Goal: Task Accomplishment & Management: Complete application form

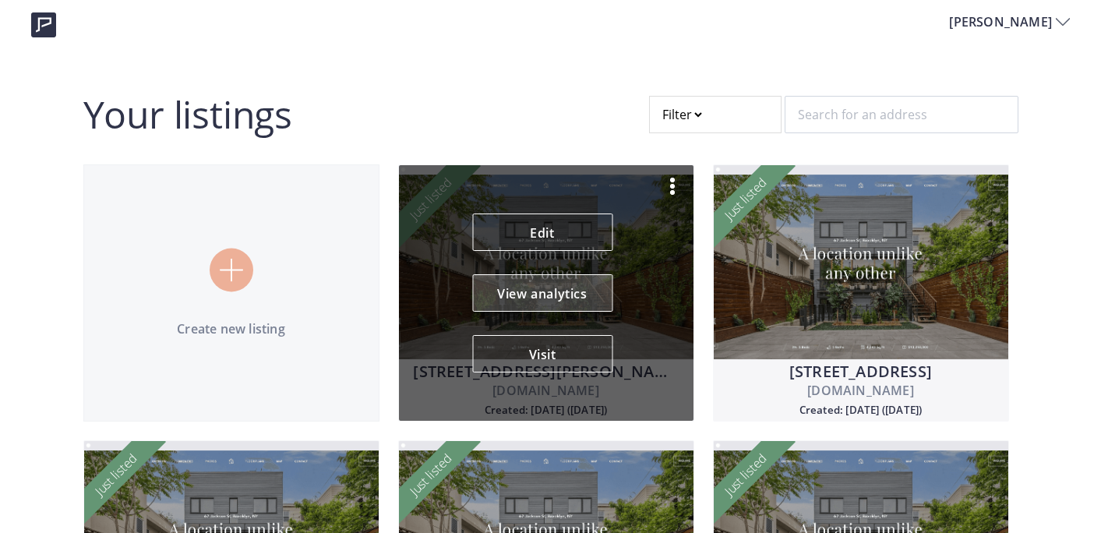
scroll to position [15, 0]
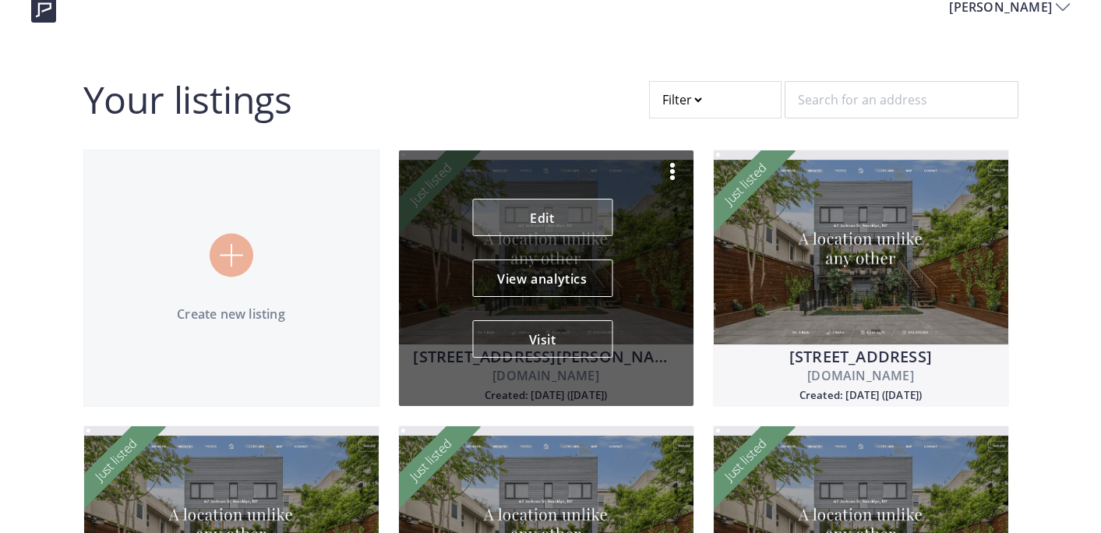
click at [547, 220] on link "Edit" at bounding box center [542, 217] width 140 height 37
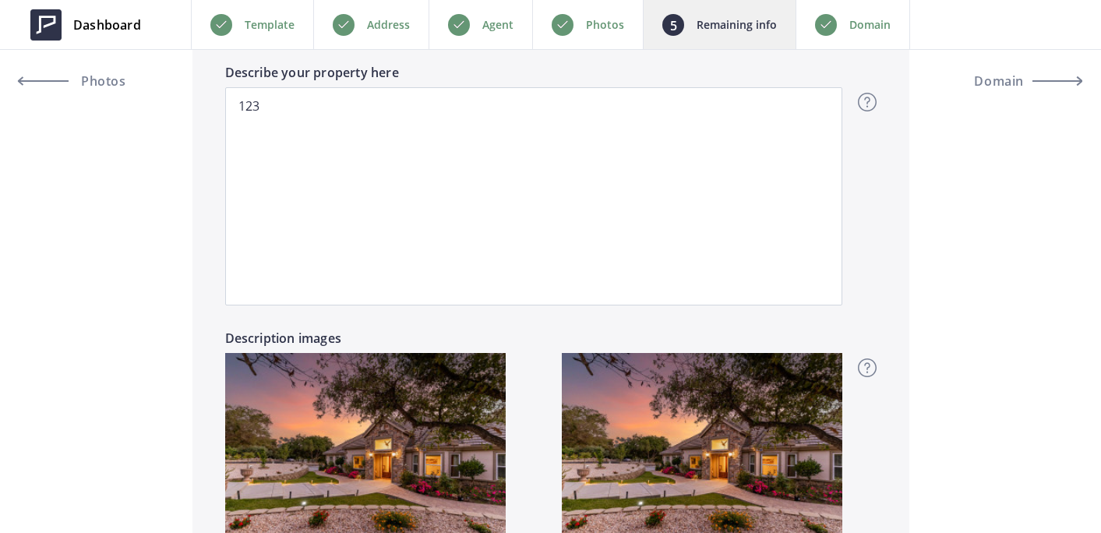
scroll to position [1394, 0]
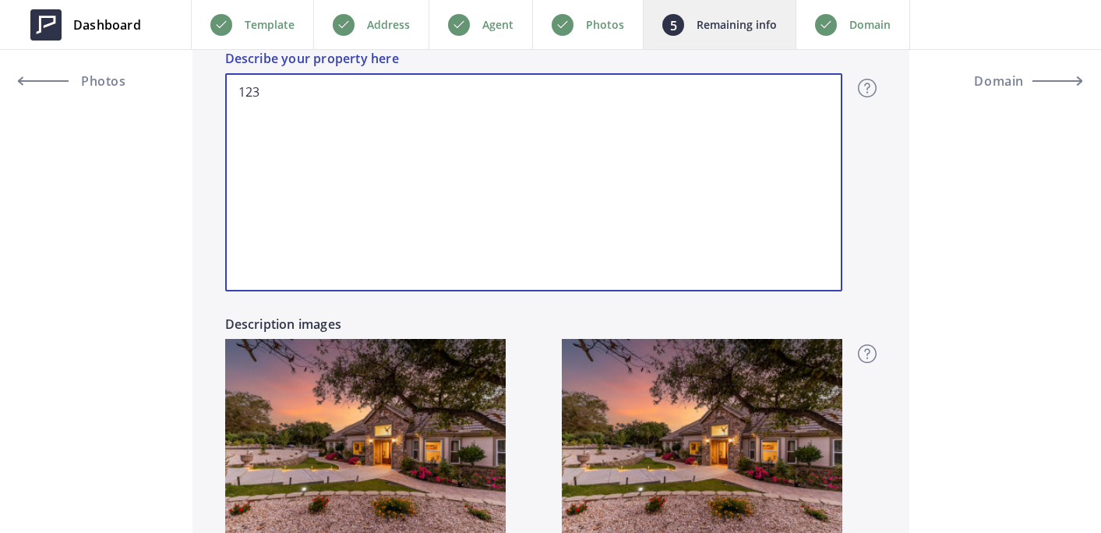
click at [448, 161] on textarea "123" at bounding box center [533, 182] width 617 height 218
paste textarea "Welcome to this entertainer’s dream estate in the exclusive gated community of …"
type input "2,050,000"
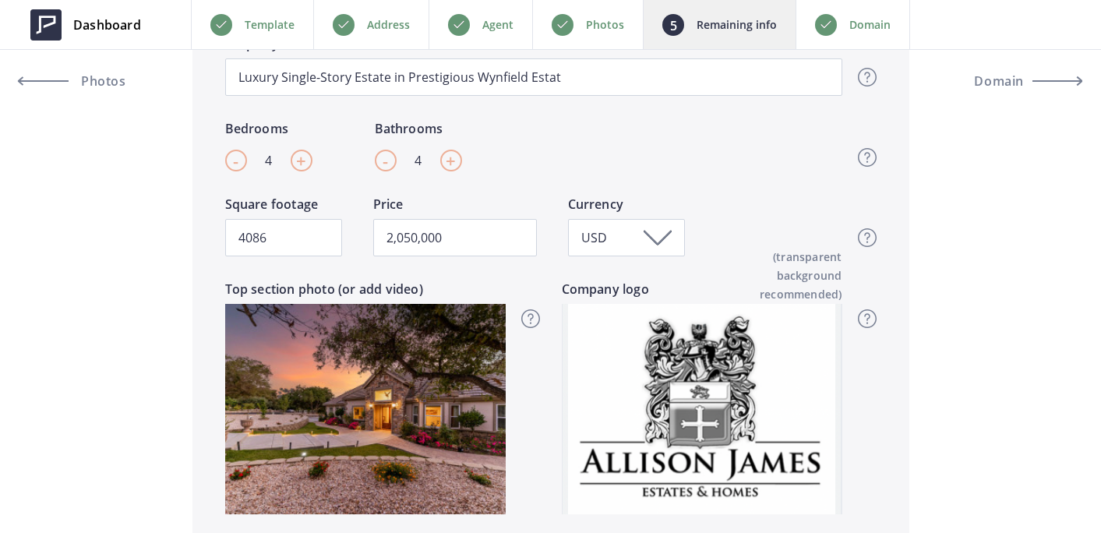
scroll to position [642, 0]
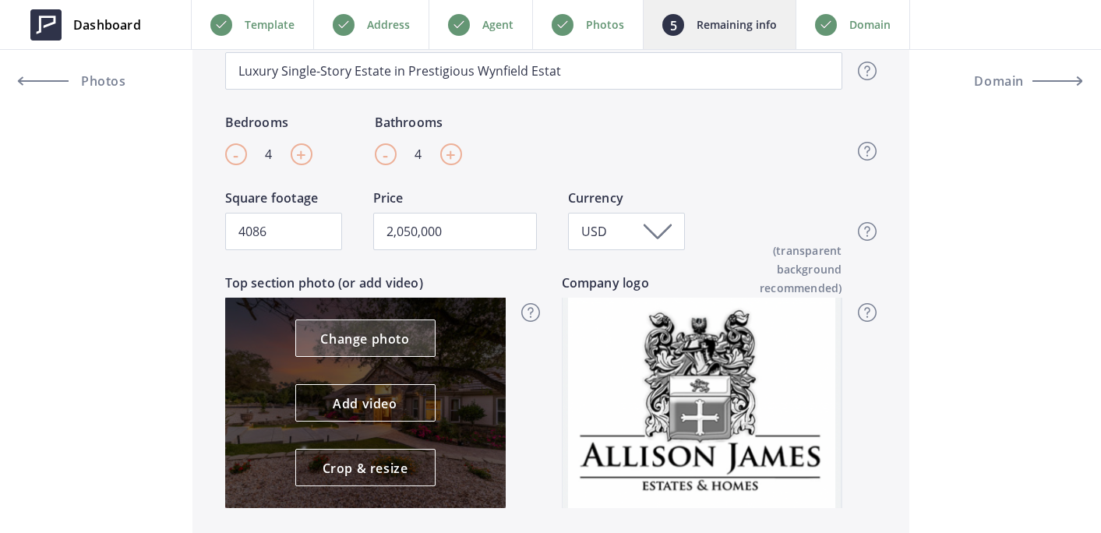
type textarea "Welcome to this entertainer’s dream estate in the exclusive gated community of …"
click at [376, 347] on link "Change photo" at bounding box center [365, 338] width 140 height 37
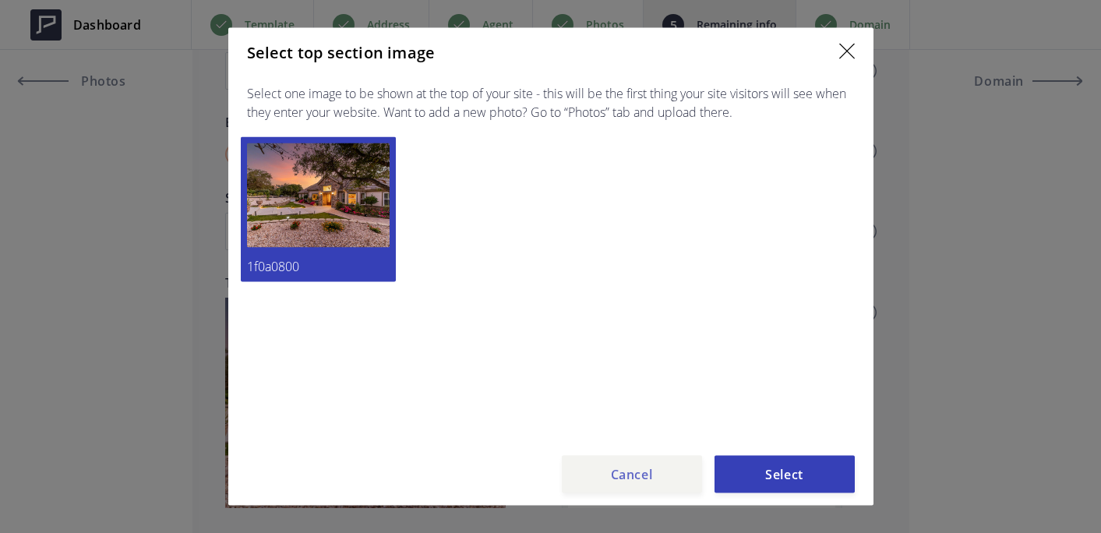
click at [627, 466] on button "Cancel" at bounding box center [632, 474] width 140 height 37
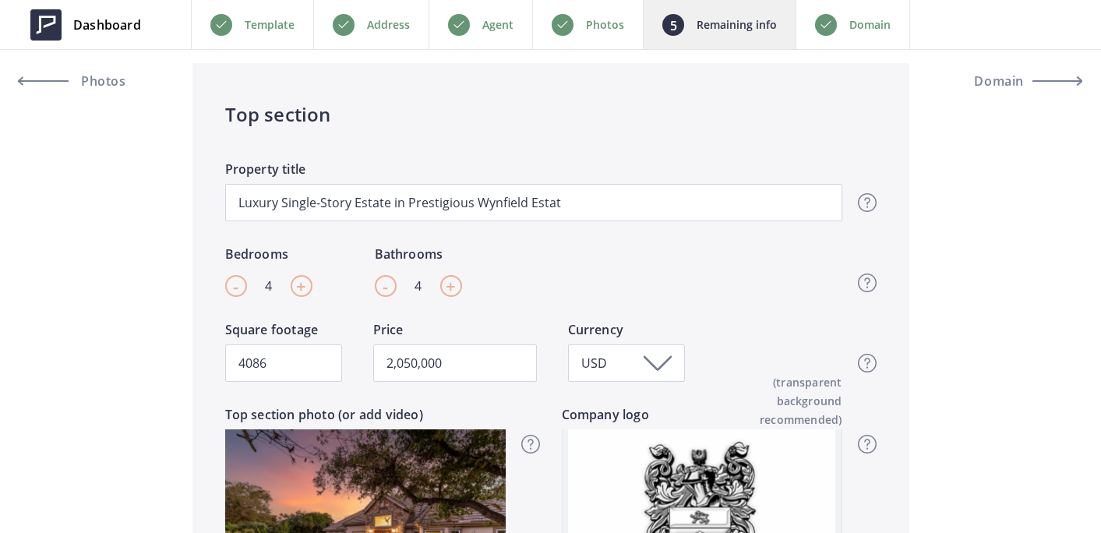
scroll to position [319, 0]
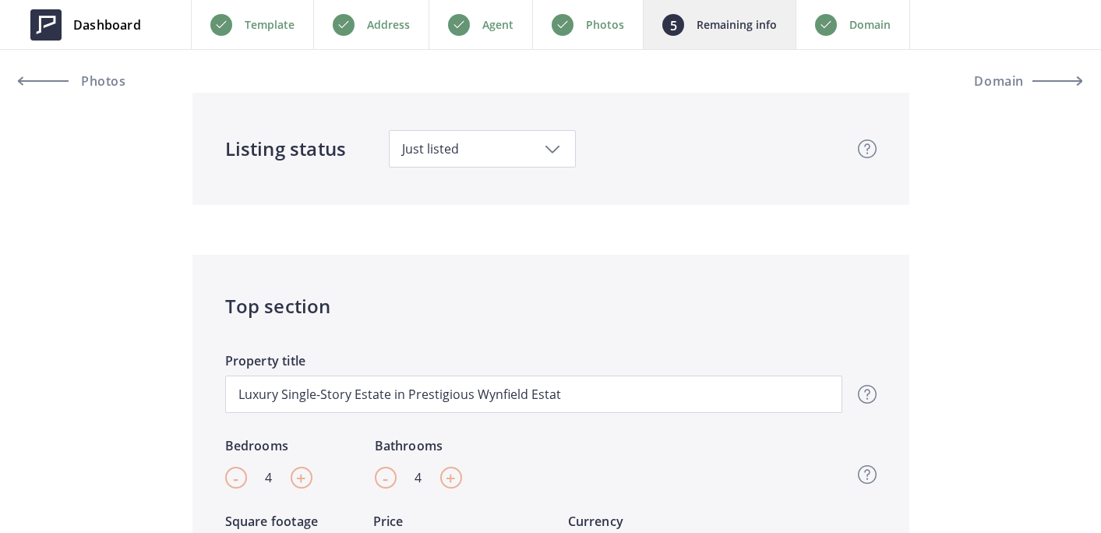
click at [586, 12] on div "Photos" at bounding box center [587, 24] width 111 height 49
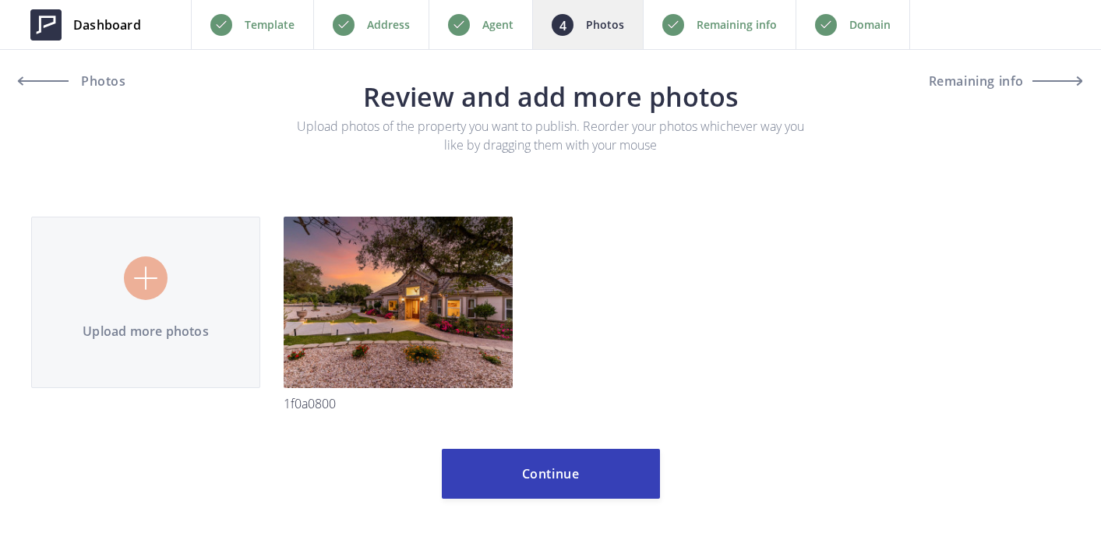
click at [153, 278] on input "file" at bounding box center [550, 295] width 1039 height 282
type input "C:\fakepath\1F0A2019-HDR-Edit.jpg"
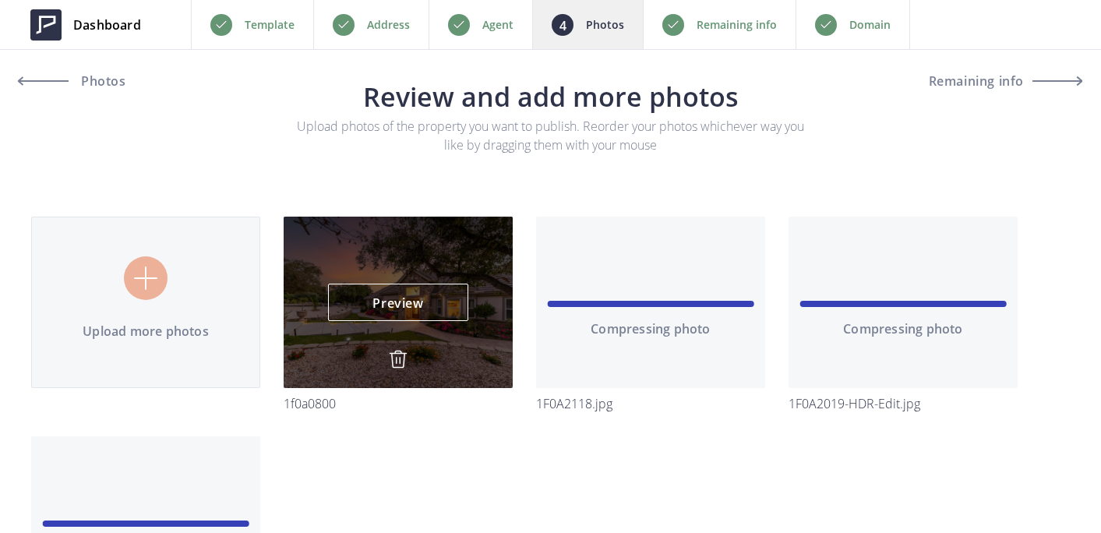
click at [399, 357] on img at bounding box center [398, 359] width 19 height 19
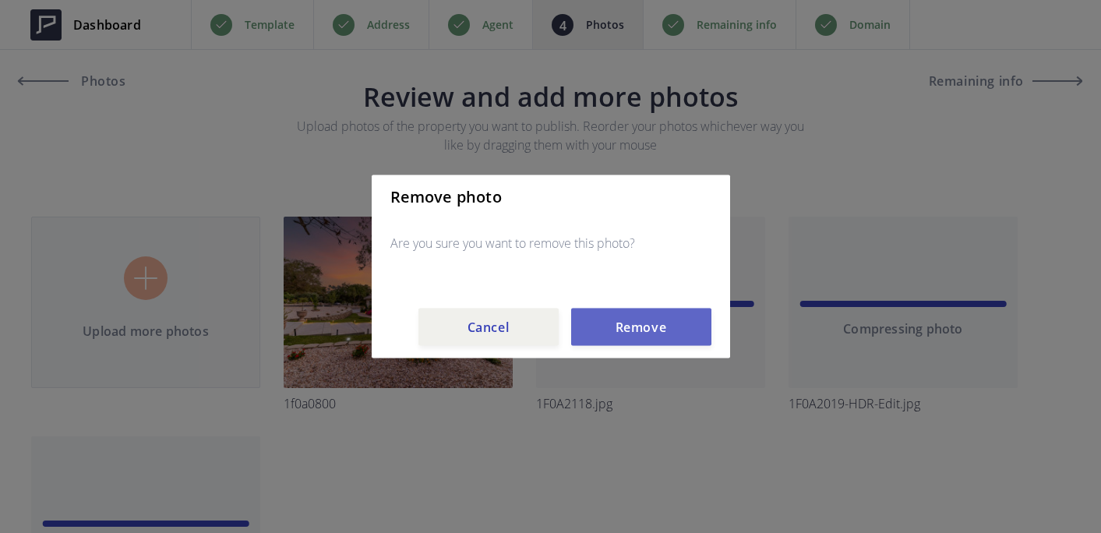
click at [678, 327] on button "Remove" at bounding box center [641, 327] width 140 height 37
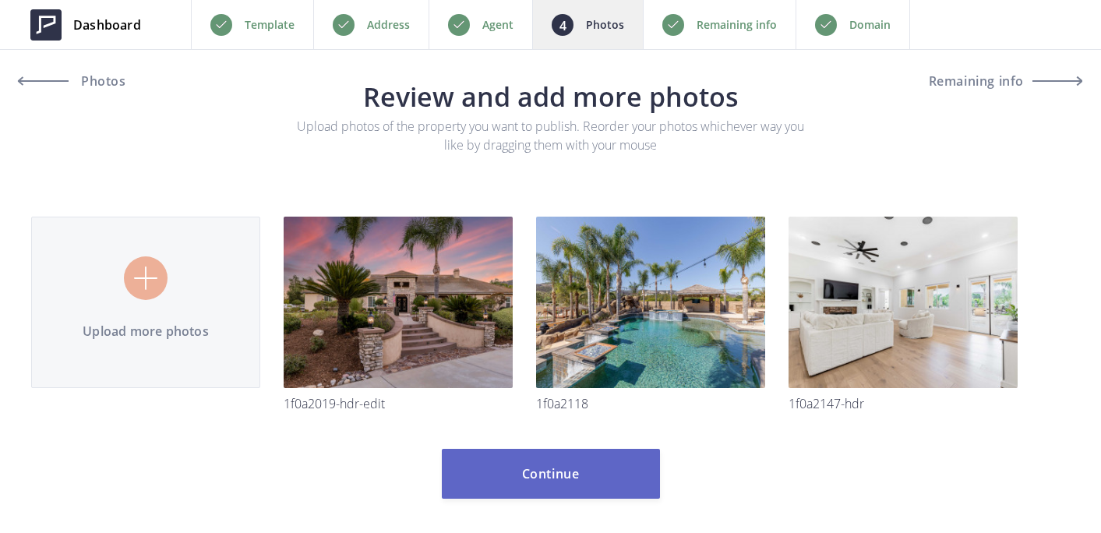
click at [528, 466] on button "Continue" at bounding box center [551, 474] width 218 height 50
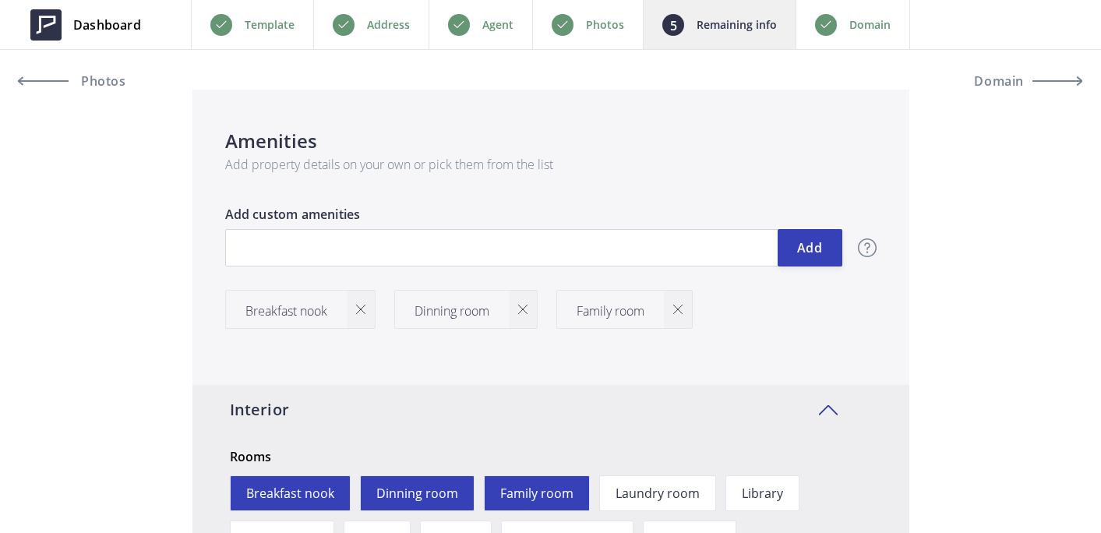
scroll to position [1975, 0]
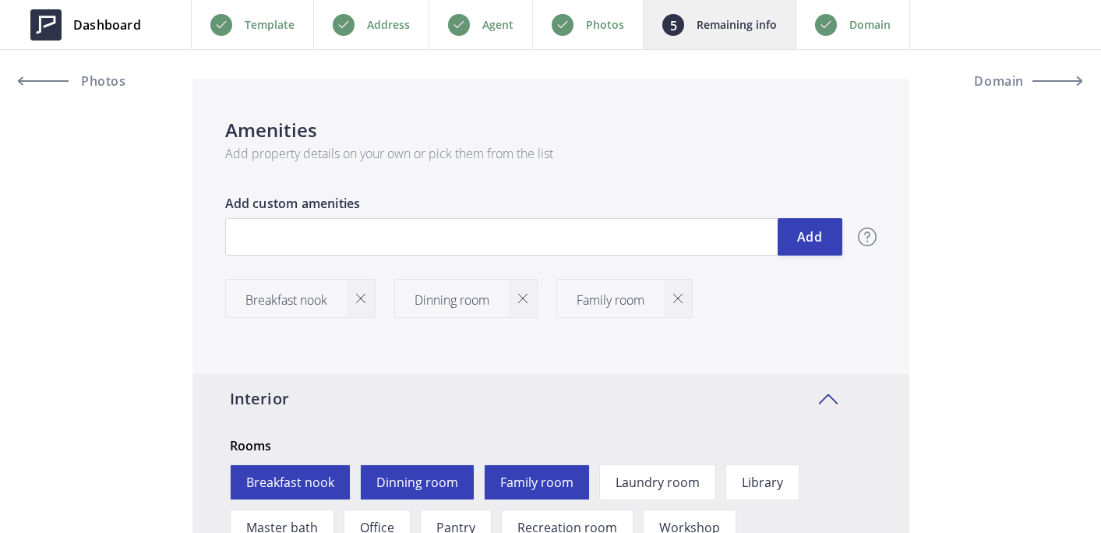
click at [368, 299] on div at bounding box center [361, 298] width 28 height 37
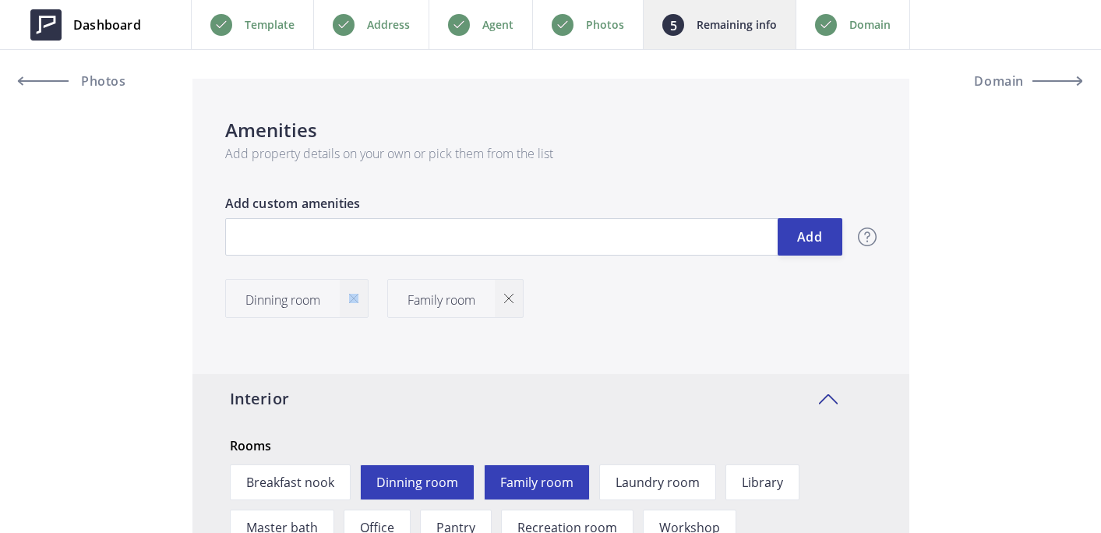
click at [368, 299] on div at bounding box center [354, 298] width 28 height 37
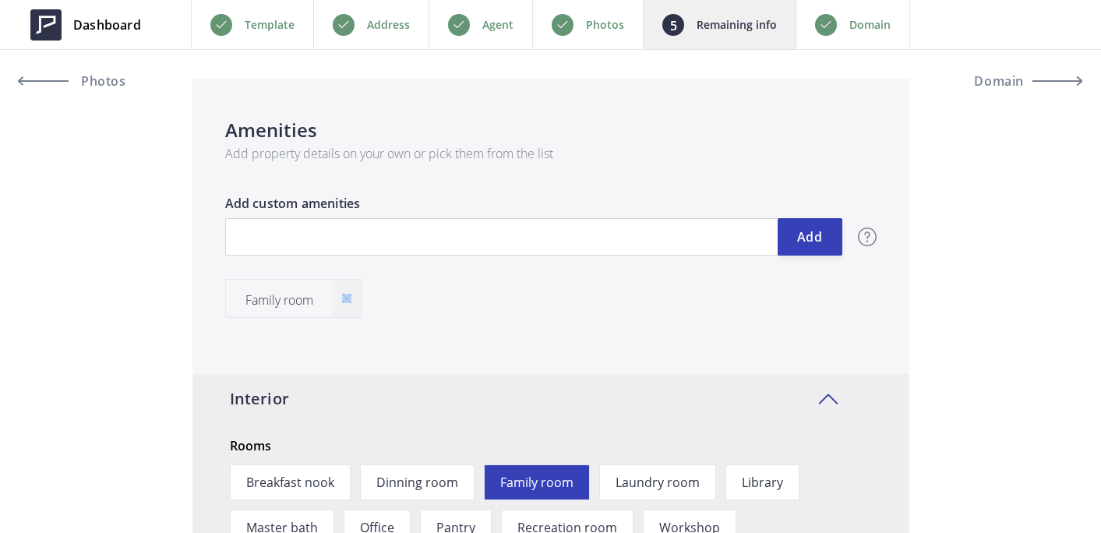
click at [368, 299] on div "Family room" at bounding box center [302, 308] width 155 height 58
click at [351, 298] on img at bounding box center [346, 298] width 9 height 9
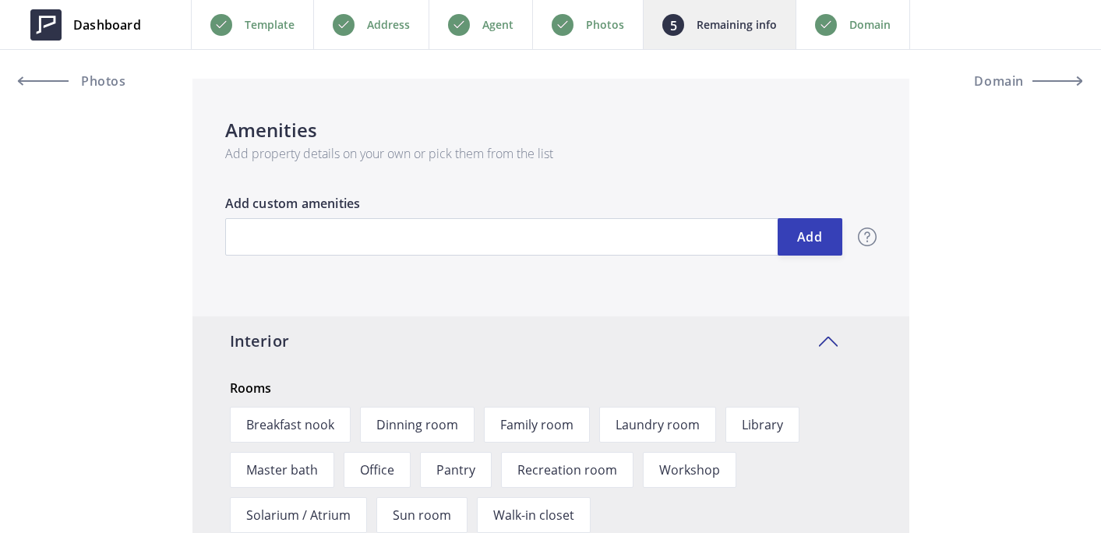
click at [272, 259] on div "Add Add custom amenities Amenities Add property features to catch visitors’ att…" at bounding box center [533, 236] width 617 height 85
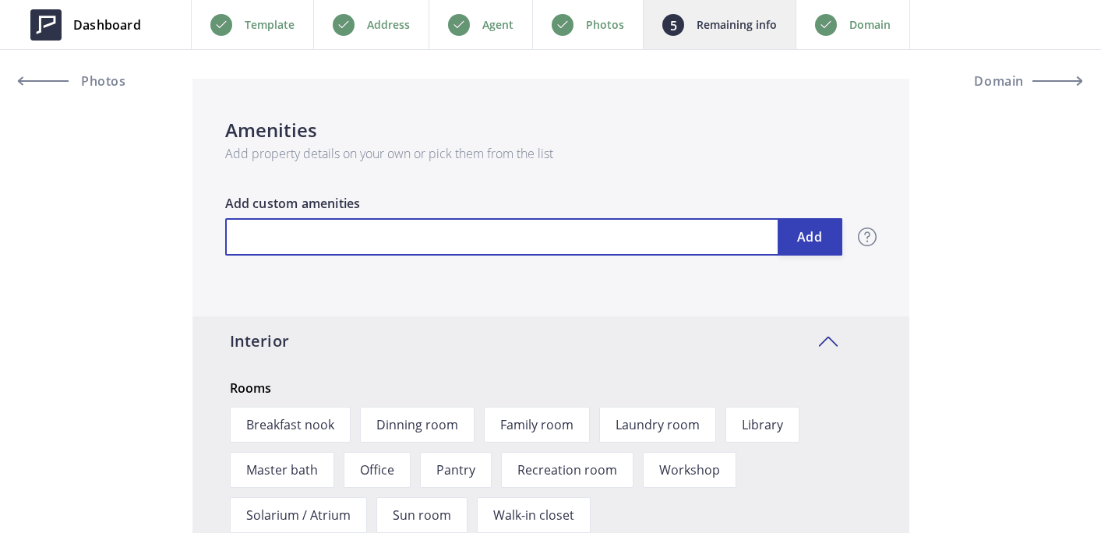
click at [272, 252] on input "text" at bounding box center [533, 236] width 617 height 37
type input "2,050,000"
type input "2"
type input "2,050,000"
type input "2"
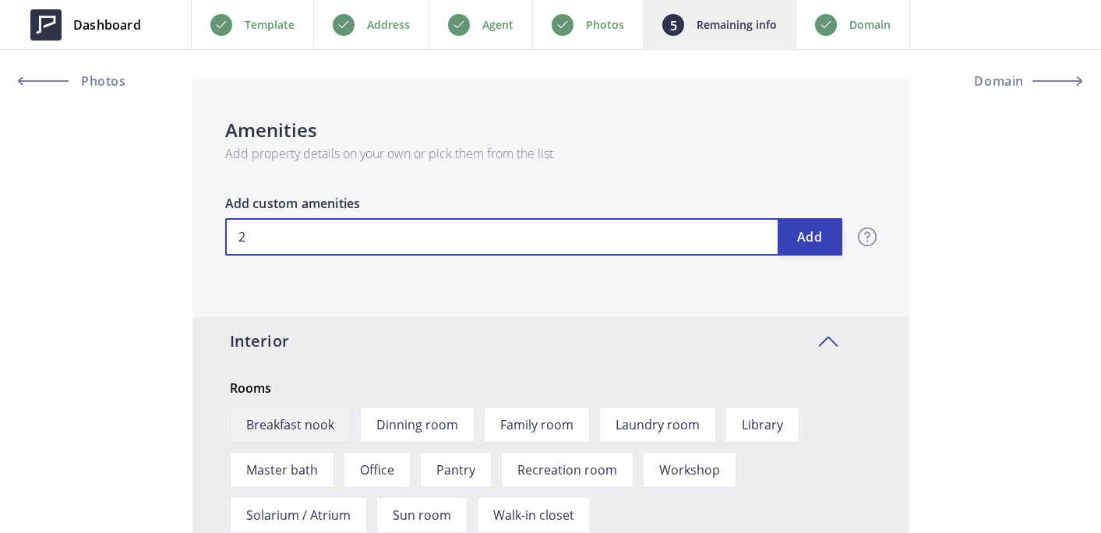
type input "2,050,000"
type input "2 L"
type input "2,050,000"
type input "2 Le"
type input "2,050,000"
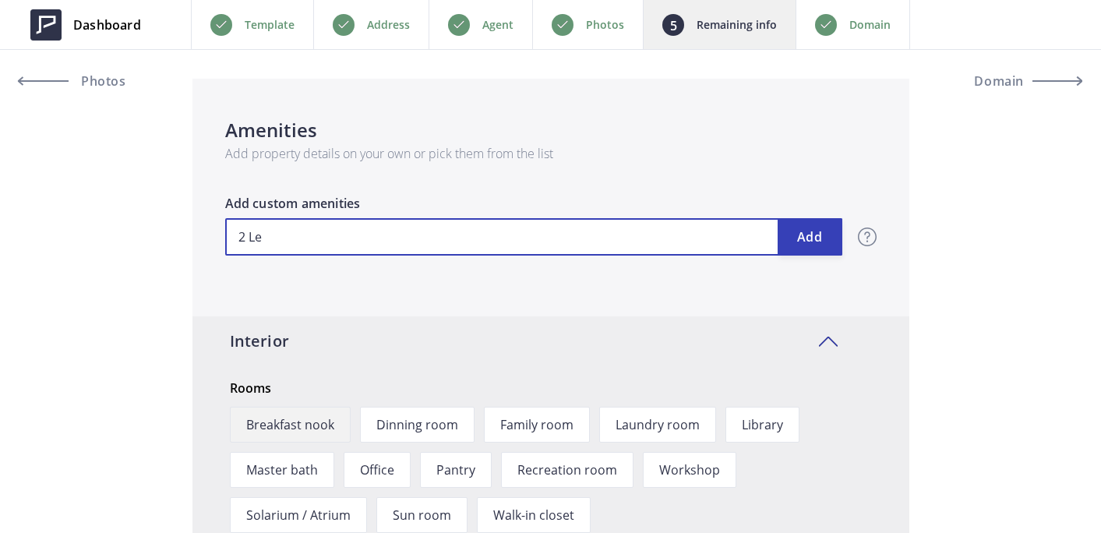
type input "2 Lev"
type input "2,050,000"
type input "2 Leve"
type input "2,050,000"
type input "2 Level"
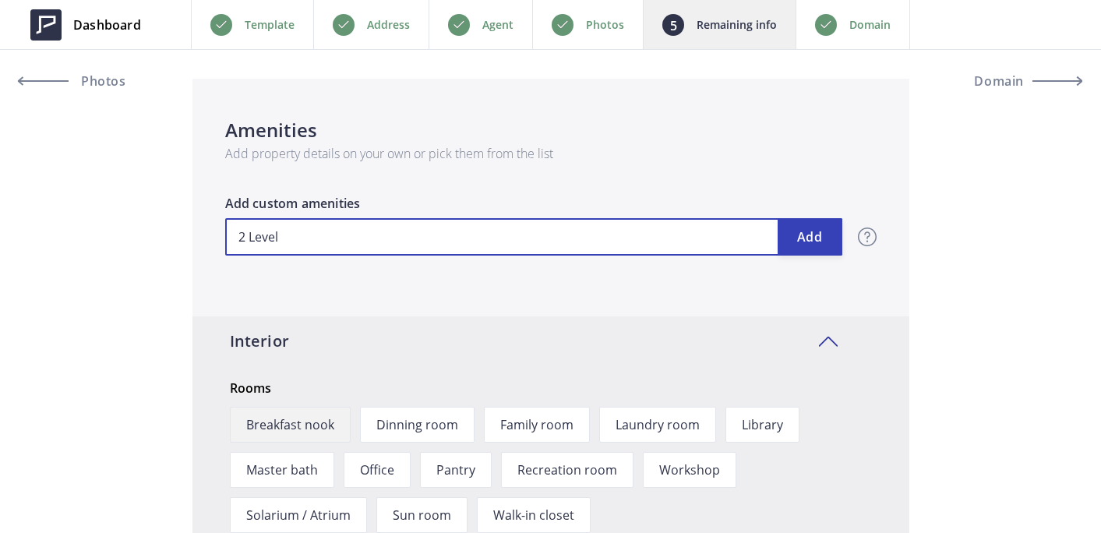
type input "2,050,000"
type input "2 Level"
type input "2,050,000"
type input "2 Level P"
type input "2,050,000"
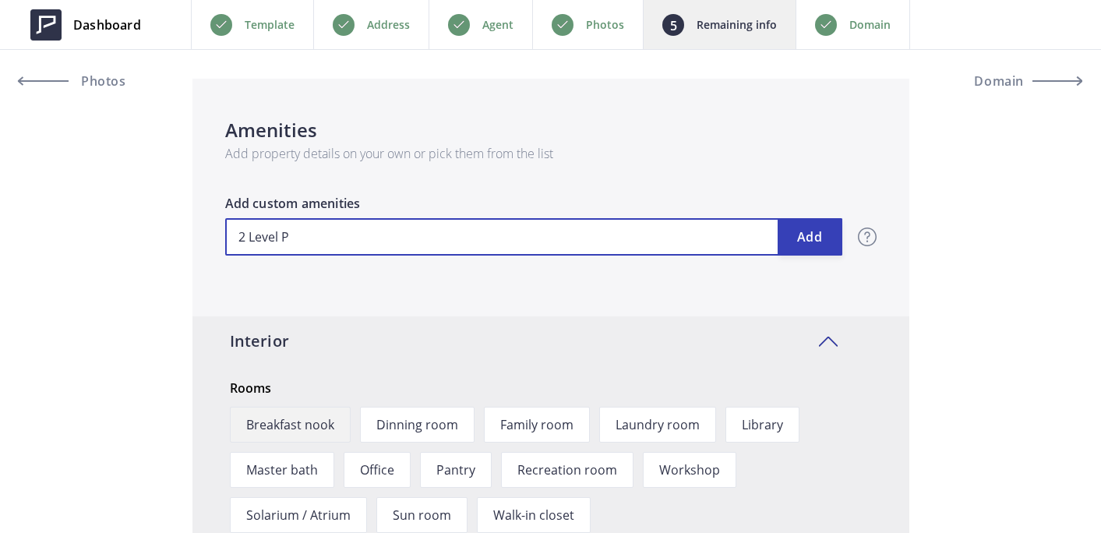
type input "2 Level Po"
type input "2,050,000"
type input "2 Level Poo"
type input "2,050,000"
type input "2 Level Pool"
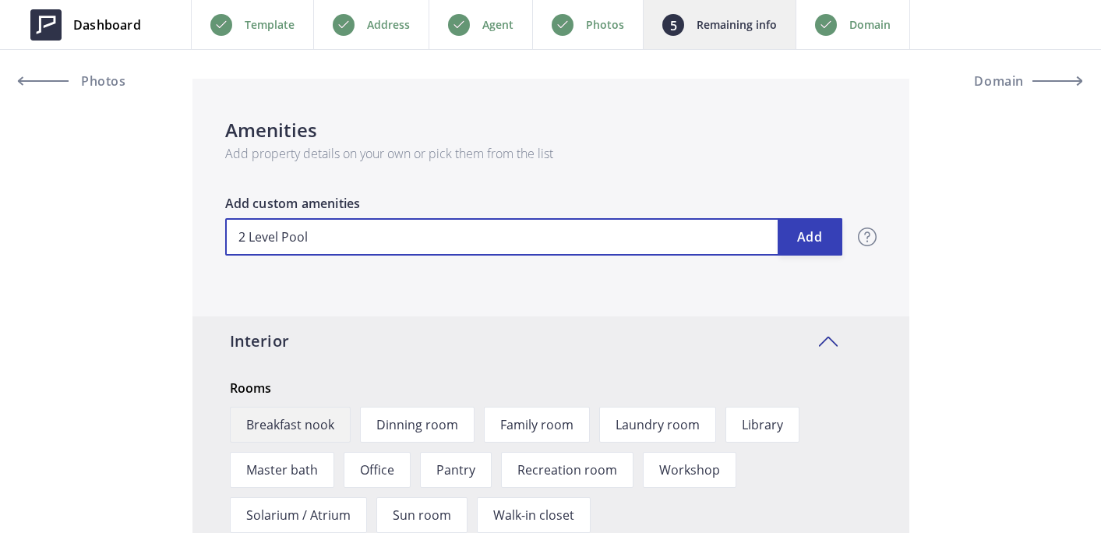
type input "2,050,000"
type input "2 Level Pools"
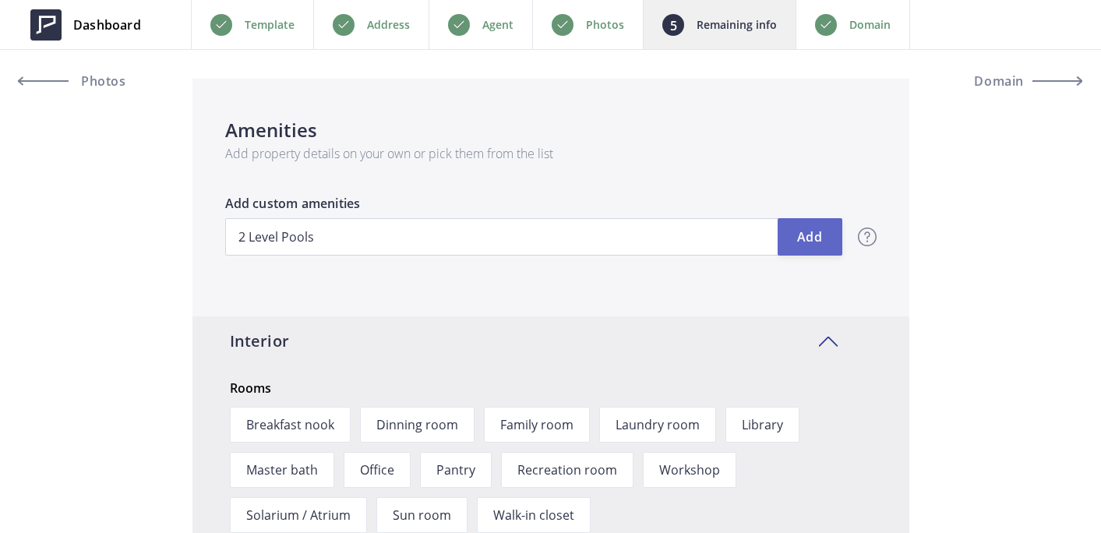
click at [800, 248] on button "Add" at bounding box center [810, 236] width 65 height 37
type input "2,050,000"
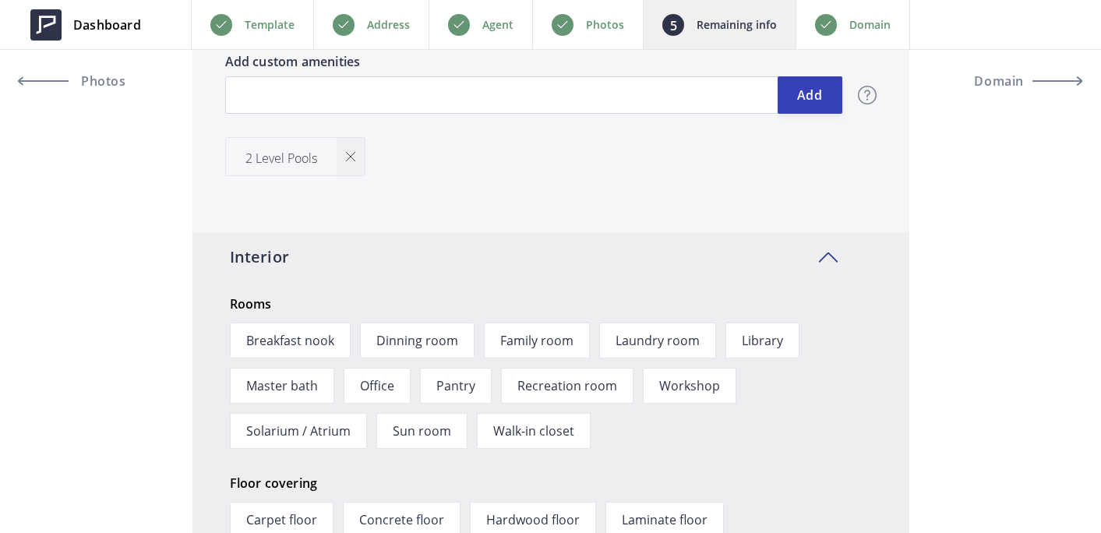
scroll to position [2120, 0]
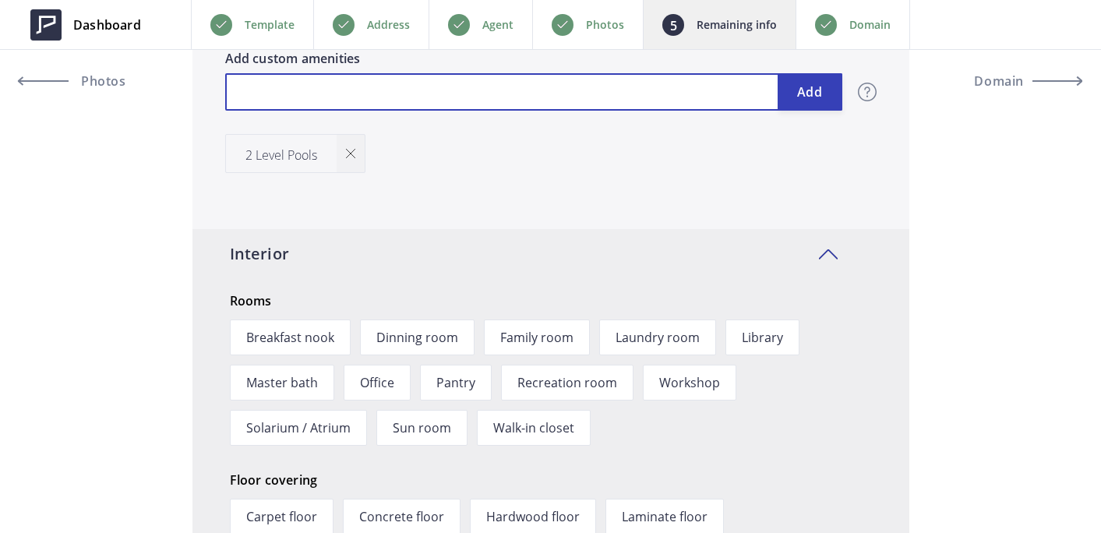
click at [369, 108] on input "text" at bounding box center [533, 91] width 617 height 37
type input "2,050,000"
type input "R"
type input "2,050,000"
type input "Re"
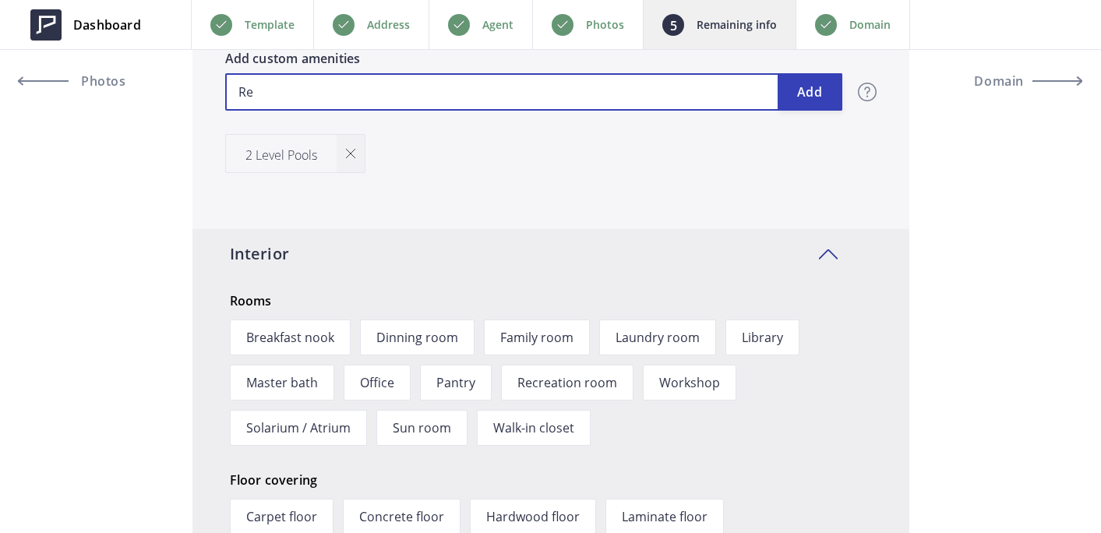
type input "2,050,000"
type input "Rem"
type input "2,050,000"
type input "Remo"
type input "2,050,000"
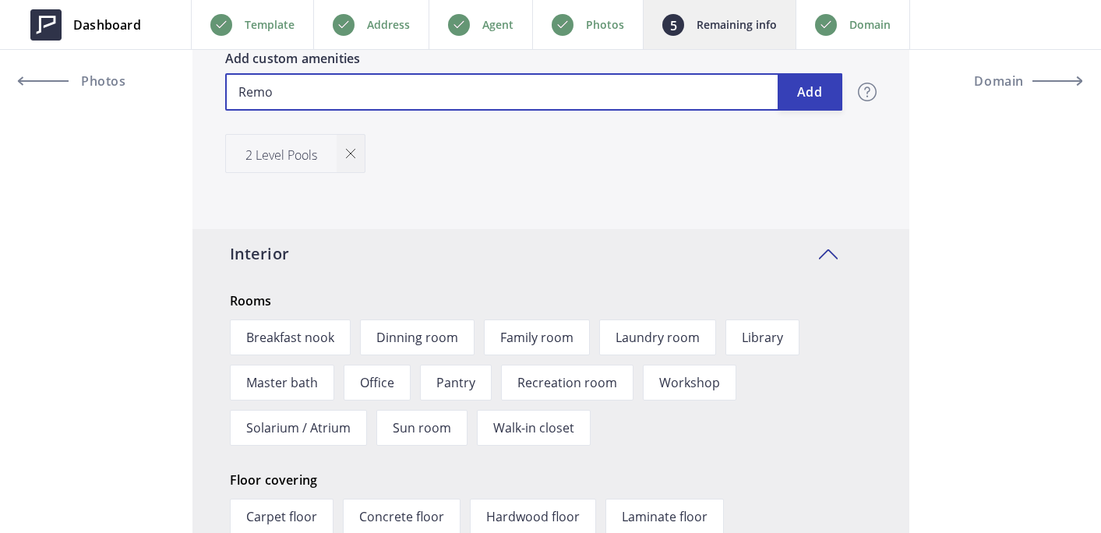
type input "Remod"
type input "2,050,000"
type input "Remode"
type input "2,050,000"
type input "Remodel"
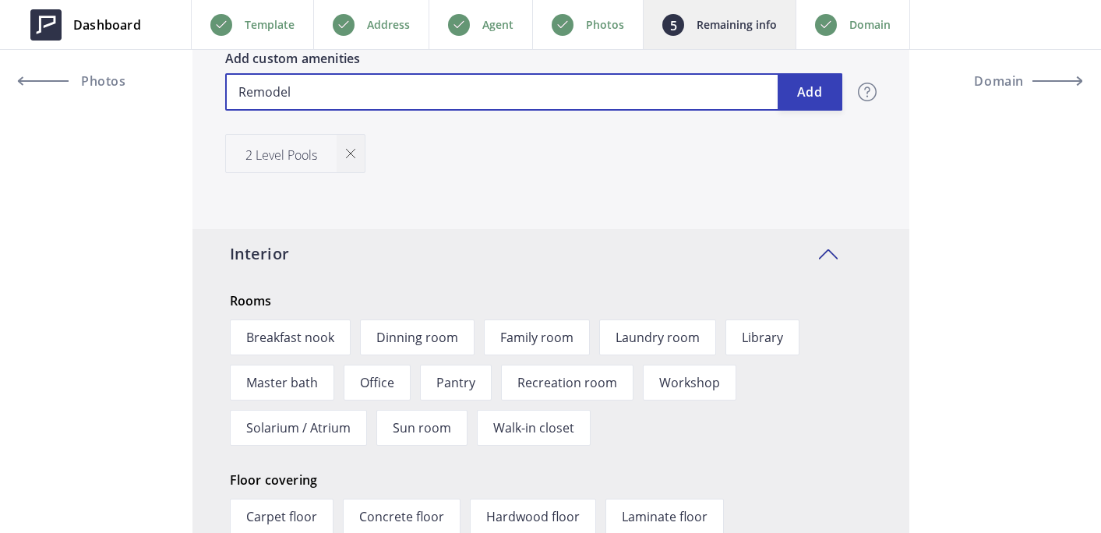
type input "2,050,000"
type input "Remodele"
type input "2,050,000"
type input "Remodeled"
type input "2,050,000"
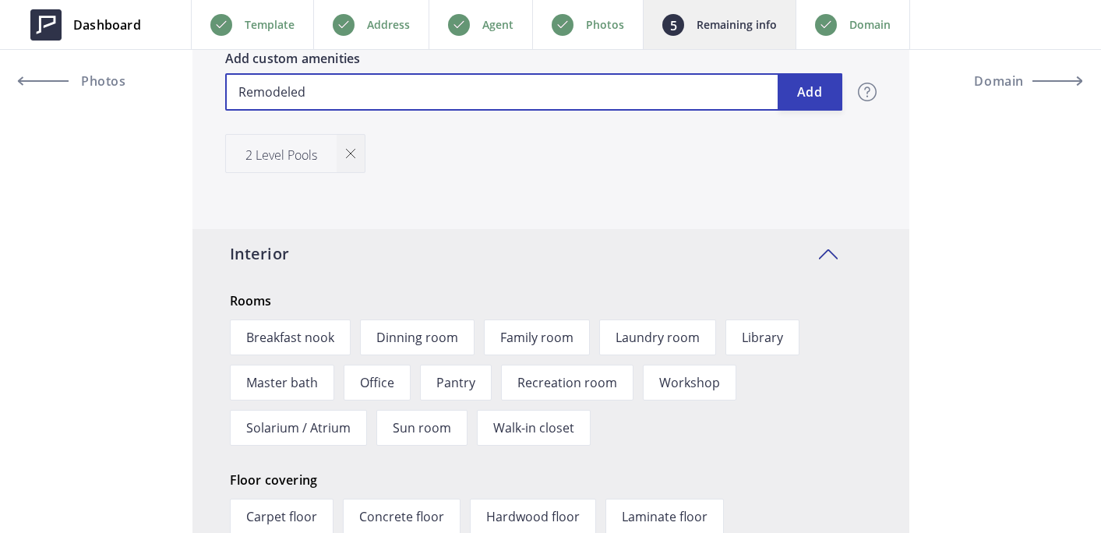
type input "Remodeled"
type input "2,050,000"
type input "Remodeled K"
type input "2,050,000"
type input "Remodeled Ki"
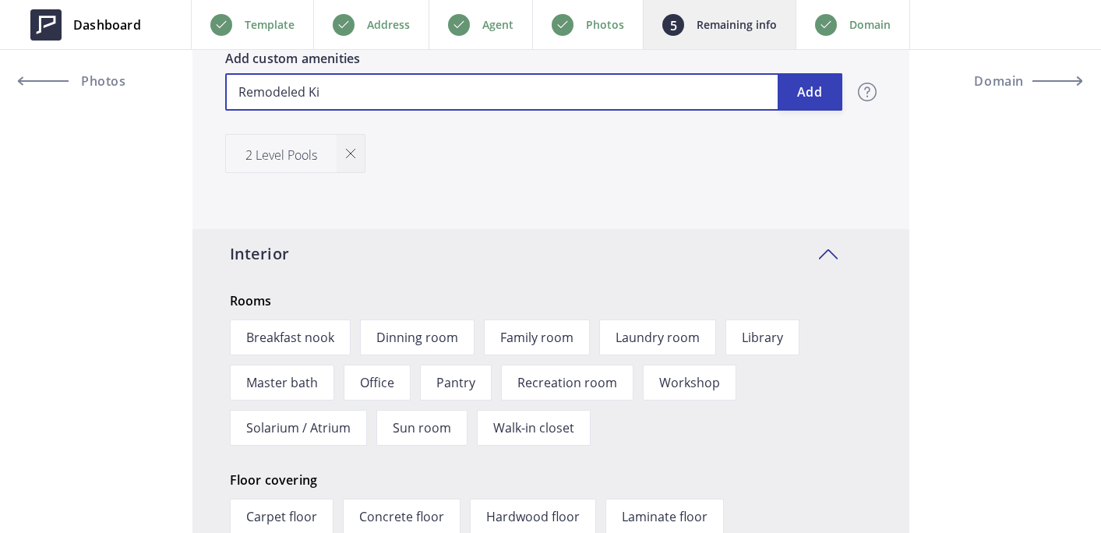
type input "2,050,000"
type input "Remodeled Kit"
type input "2,050,000"
type input "Remodeled Kitc"
type input "2,050,000"
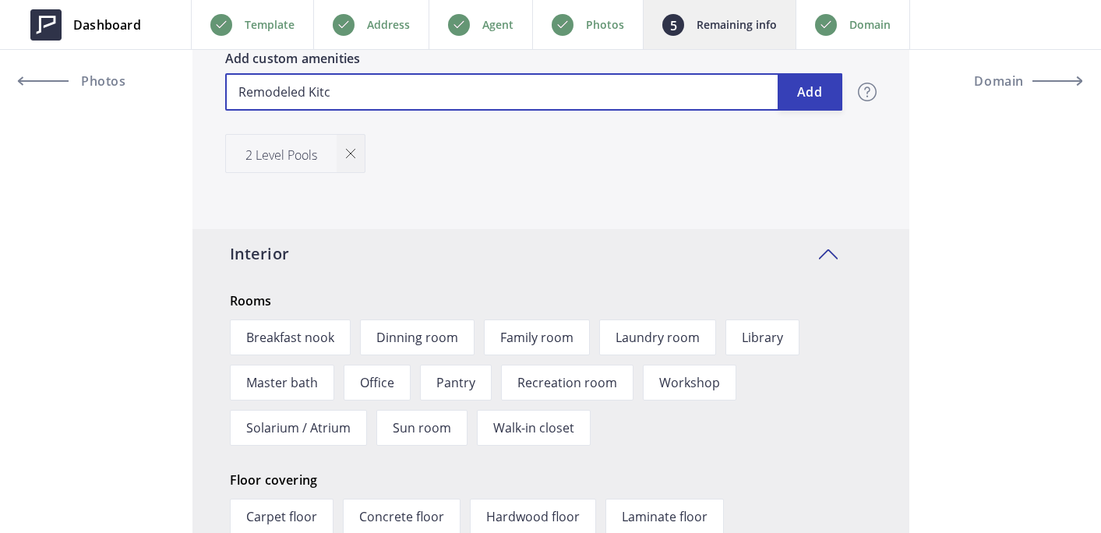
type input "Remodeled Kitch"
type input "2,050,000"
type input "Remodeled Kitche"
type input "2,050,000"
type input "Remodeled Kitchen"
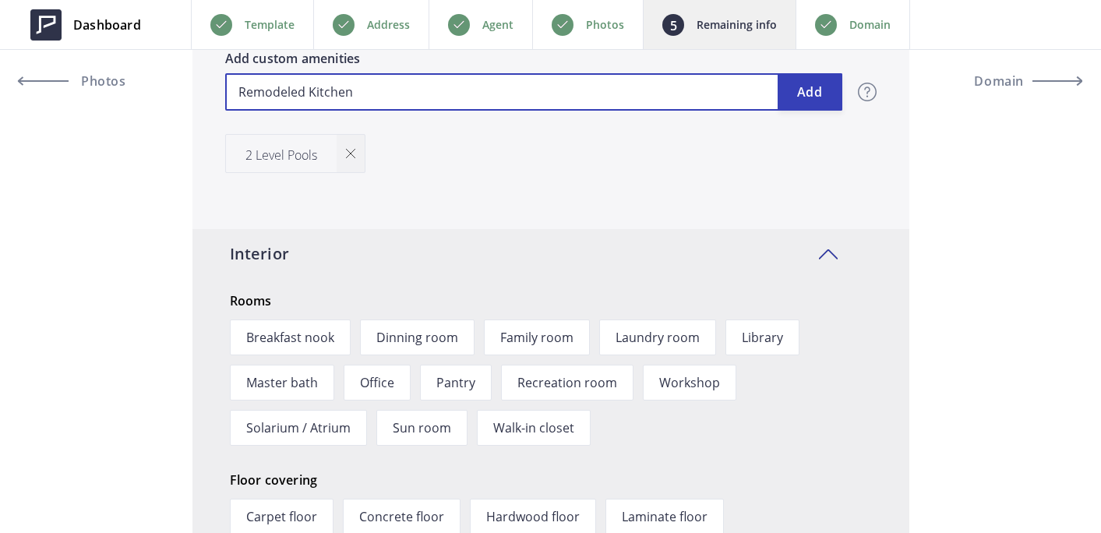
type input "2,050,000"
type input "Remodeled Kitchen"
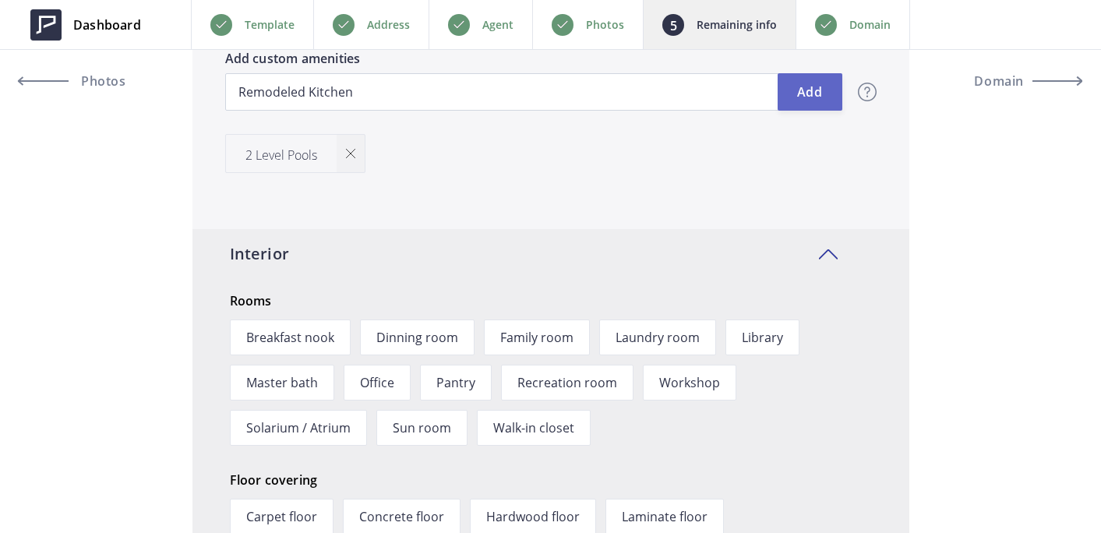
click at [805, 86] on button "Add" at bounding box center [810, 91] width 65 height 37
type input "2,050,000"
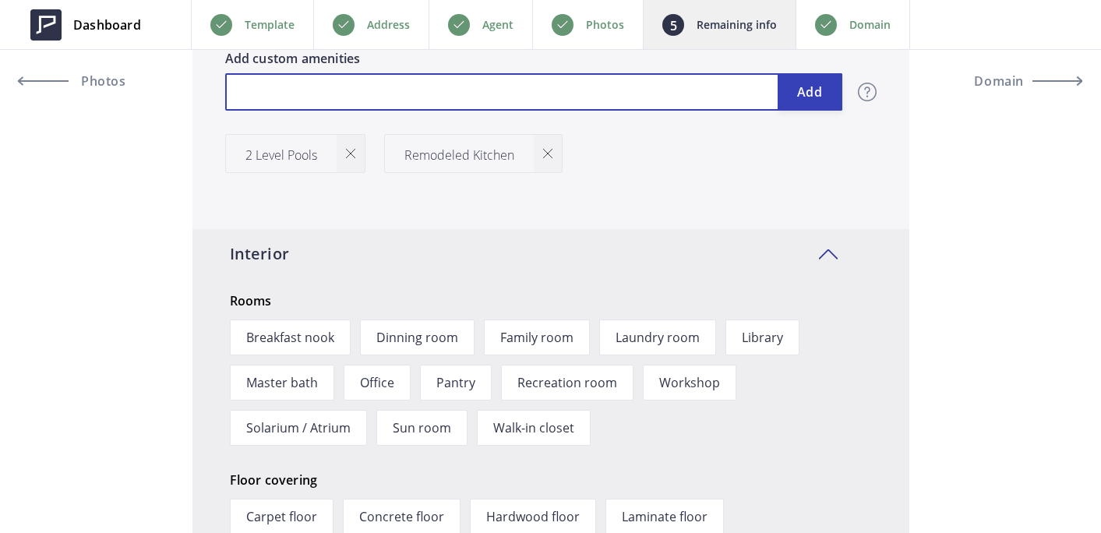
click at [625, 98] on input "text" at bounding box center [533, 91] width 617 height 37
type input "2,050,000"
type input "S"
type input "2,050,000"
type input "So"
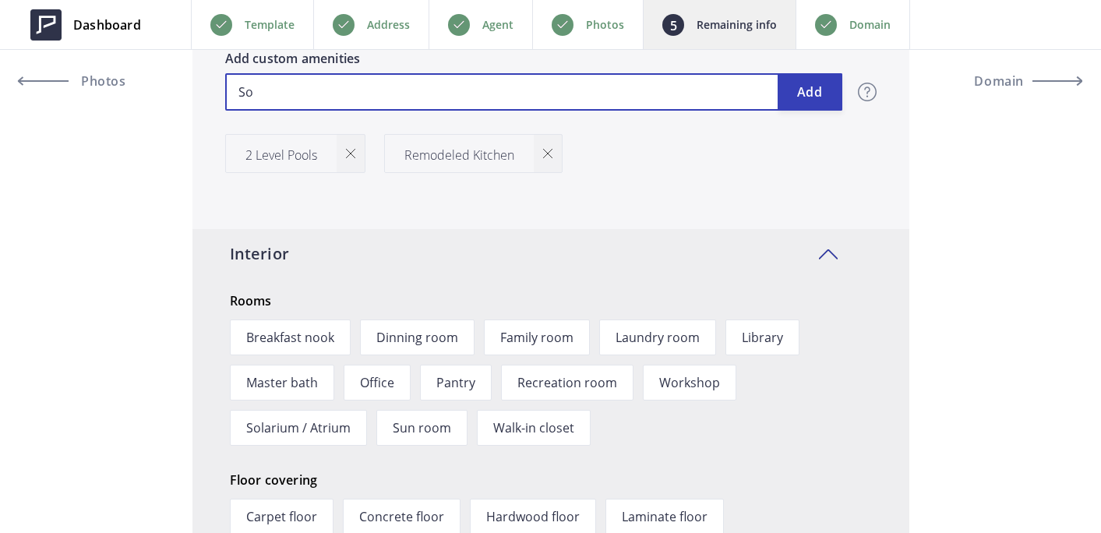
type input "2,050,000"
type input "Sor"
type input "2,050,000"
type input "So"
type input "2,050,000"
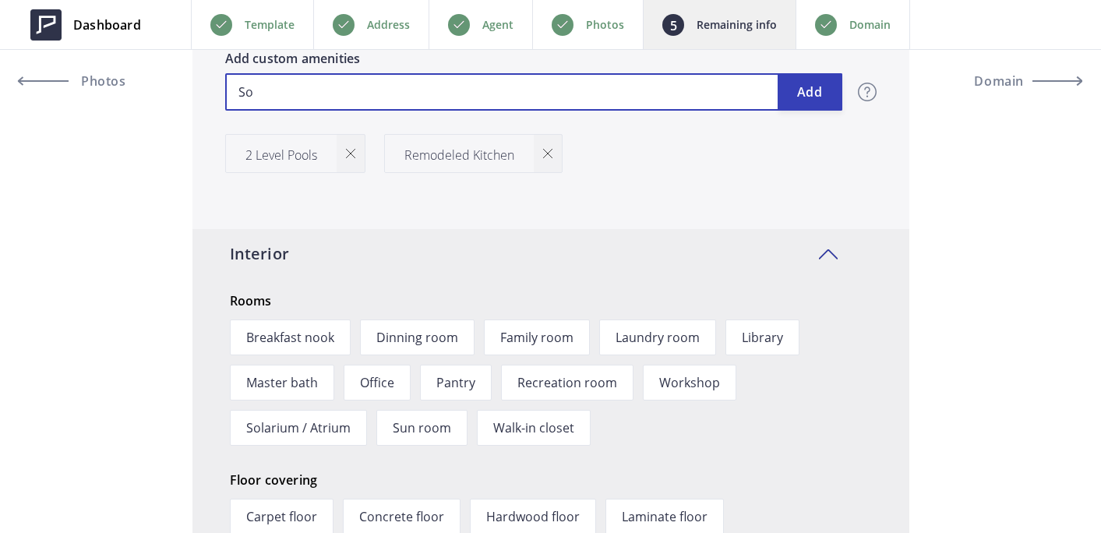
type input "Soa"
type input "2,050,000"
type input "Soar"
type input "2,050,000"
type input "Soari"
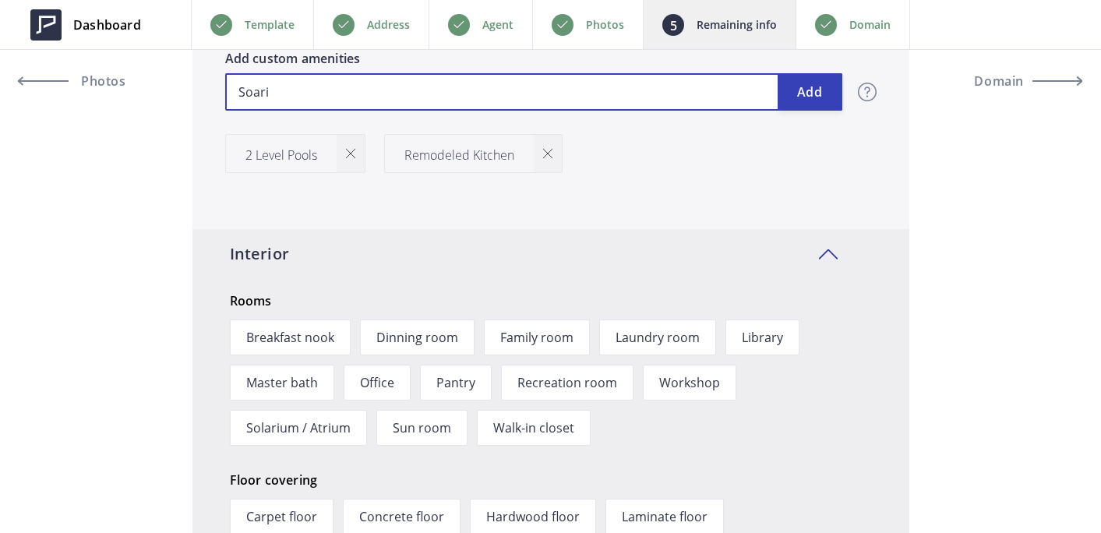
type input "2,050,000"
type input "Soaring"
type input "2,050,000"
type input "Soaring"
type input "2,050,000"
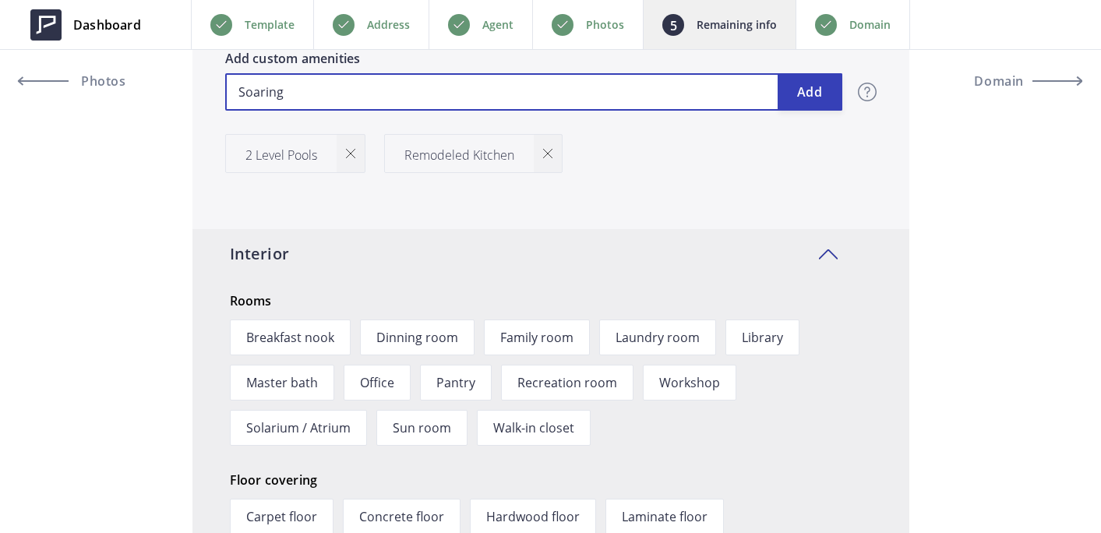
type input "Soaring C"
type input "2,050,000"
type input "Soaring Cei"
type input "2,050,000"
type input "Soaring Ceili"
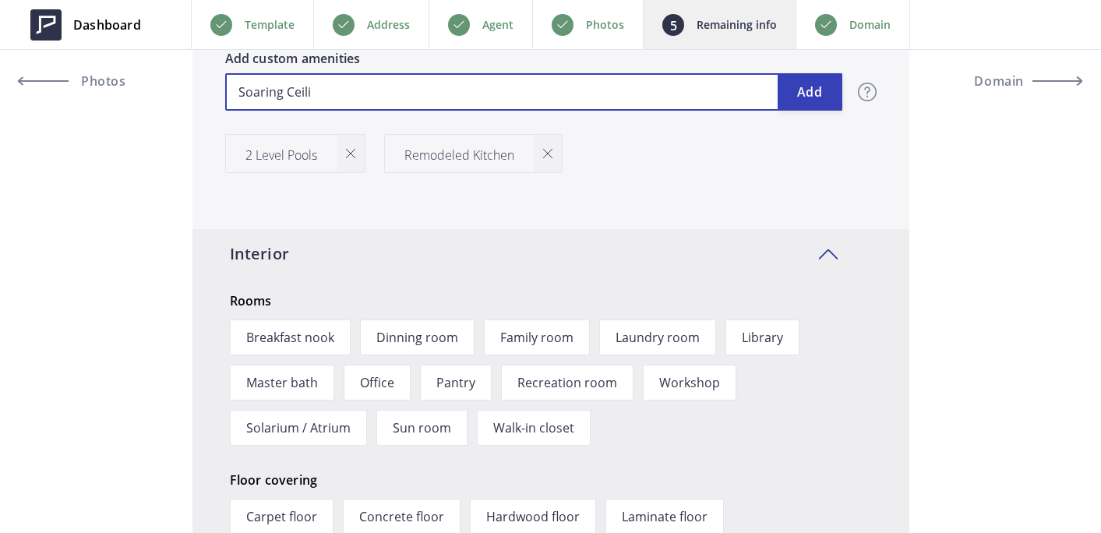
type input "2,050,000"
type input "Soaring Ceilin"
type input "2,050,000"
type input "Soaring Ceiling"
type input "2,050,000"
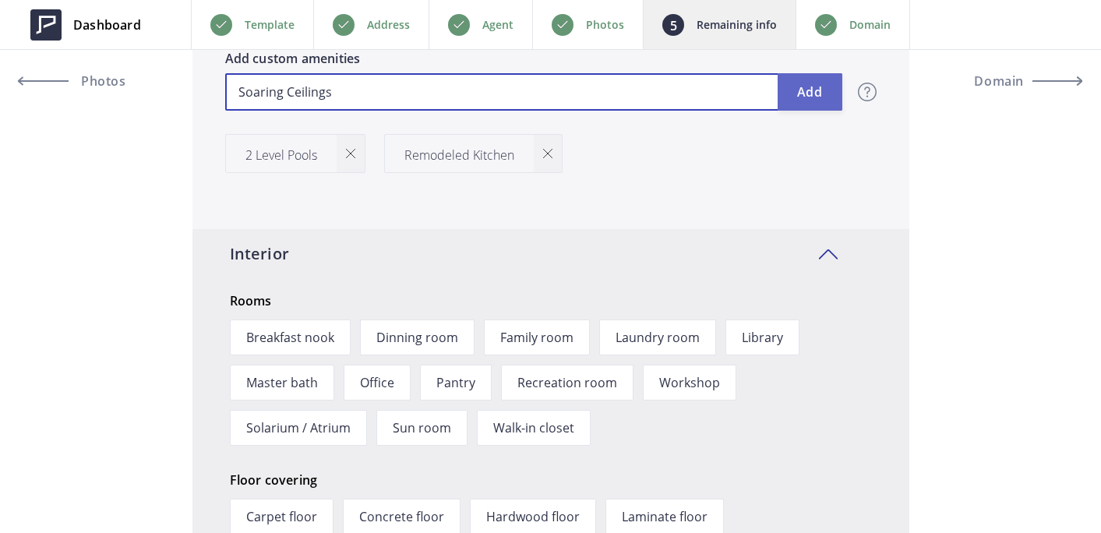
type input "Soaring Ceilings"
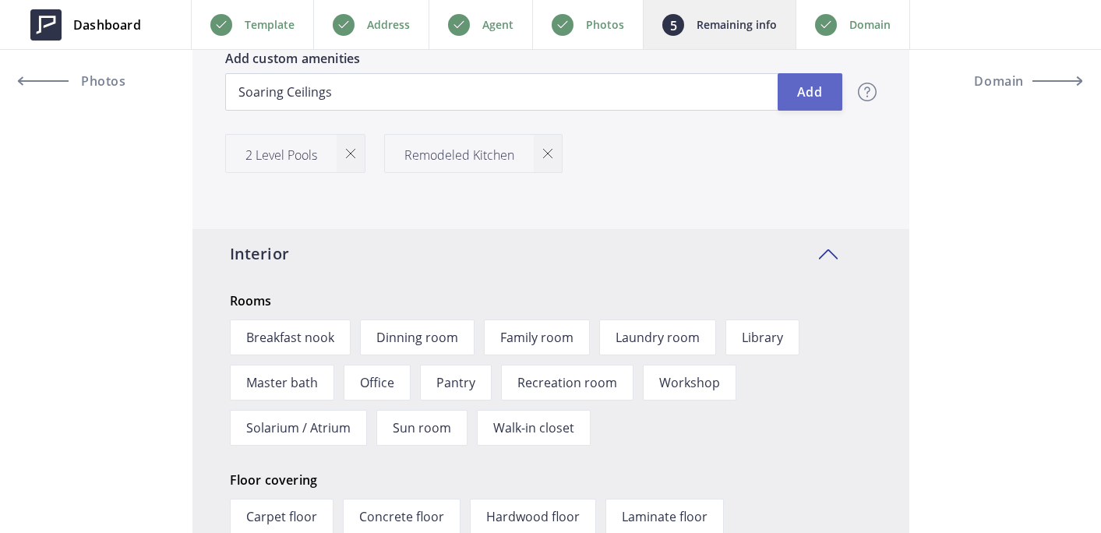
click at [818, 95] on button "Add" at bounding box center [810, 91] width 65 height 37
type input "2,050,000"
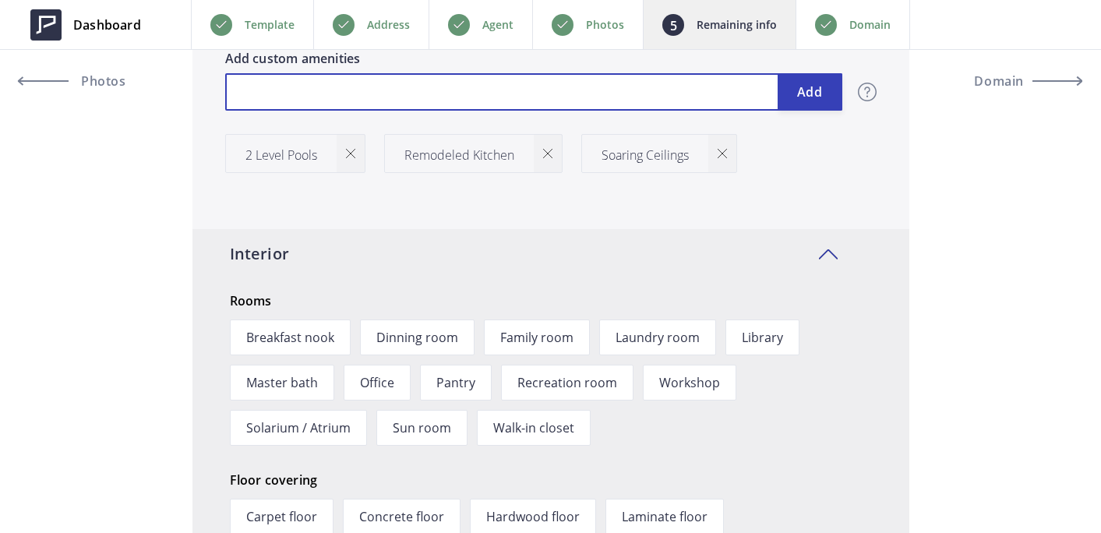
click at [628, 108] on input "text" at bounding box center [533, 91] width 617 height 37
type input "2,050,000"
type input "B"
type input "2,050,000"
type input "Ba"
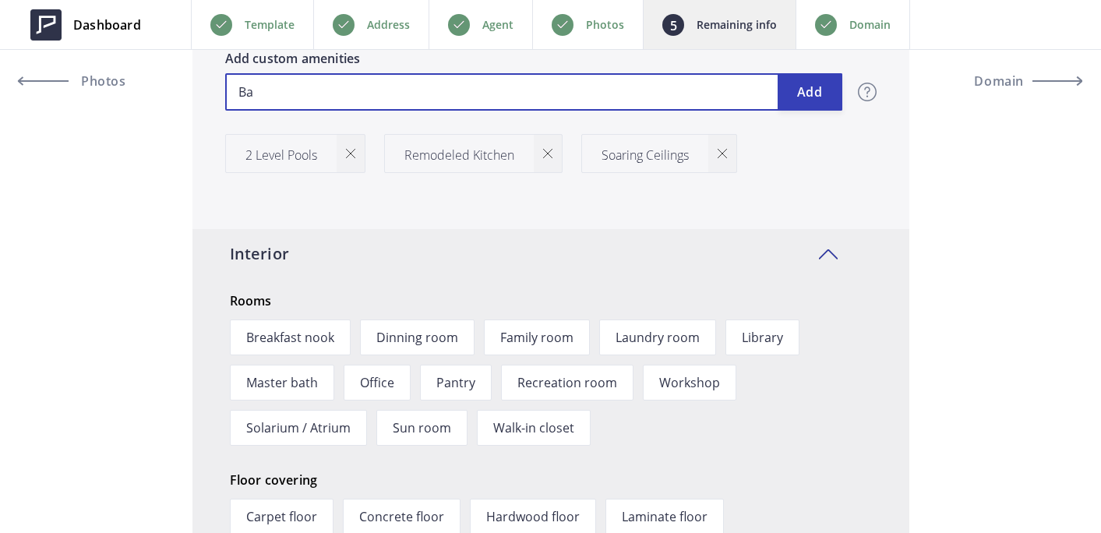
type input "2,050,000"
type input "Bask"
type input "2,050,000"
type input "Baske"
type input "2,050,000"
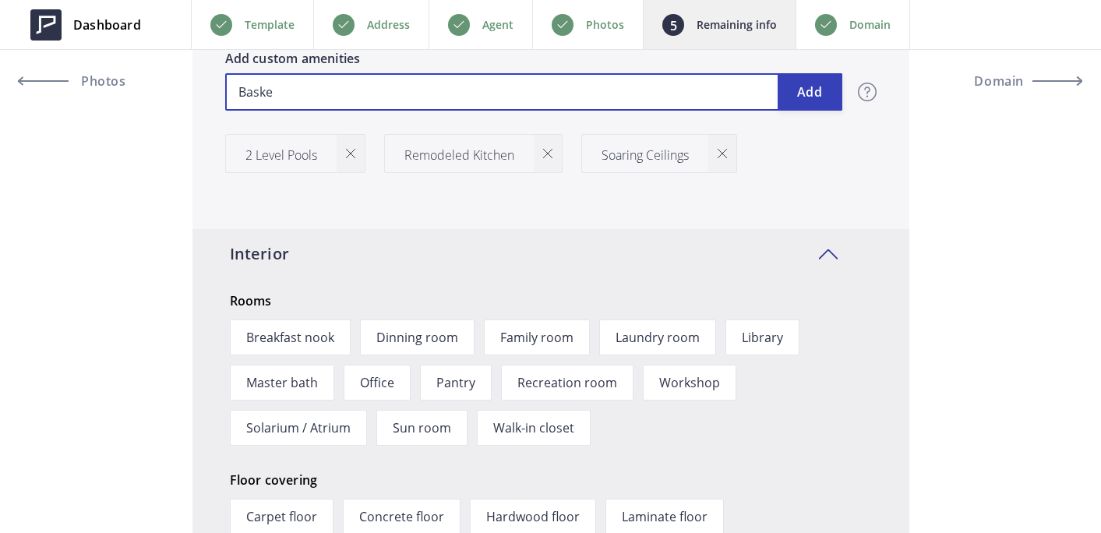
type input "Basket"
type input "2,050,000"
type input "Basketb"
type input "2,050,000"
type input "Basketba"
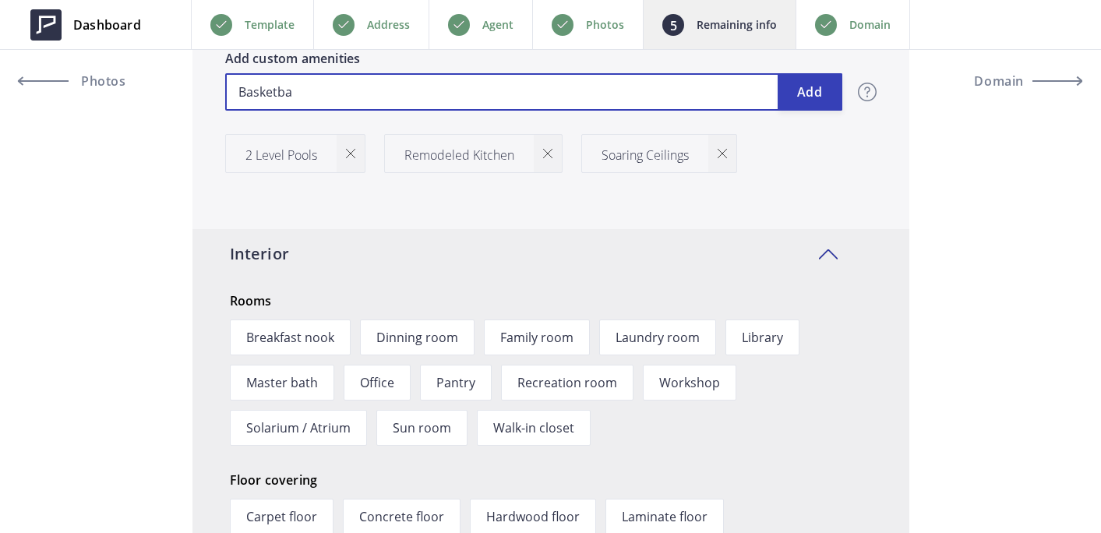
type input "2,050,000"
type input "Basketbal"
type input "2,050,000"
type input "Basketball"
type input "2,050,000"
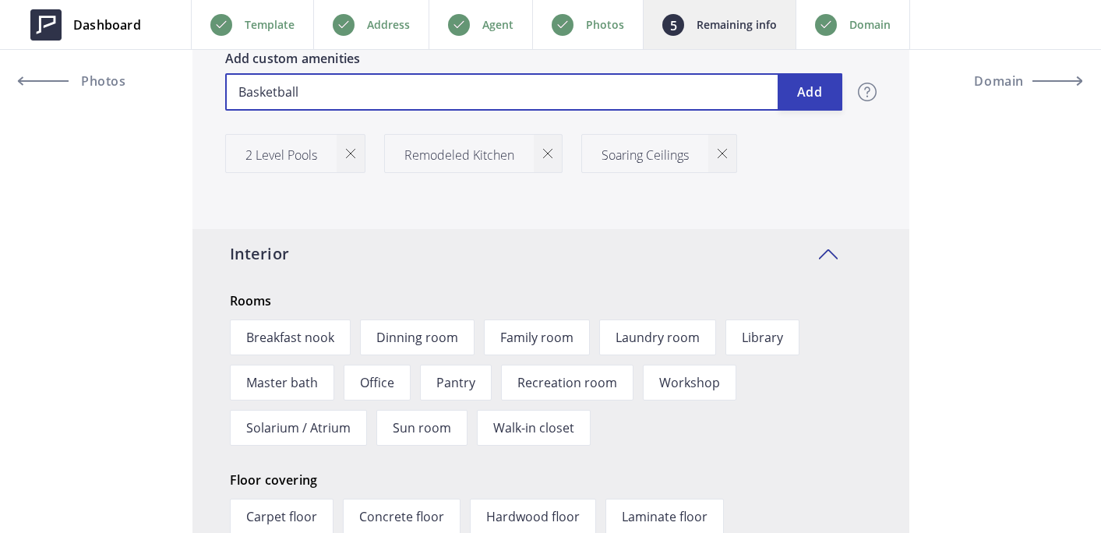
type input "Basketball"
type input "2,050,000"
type input "Basketball C"
type input "2,050,000"
type input "Basketball Co"
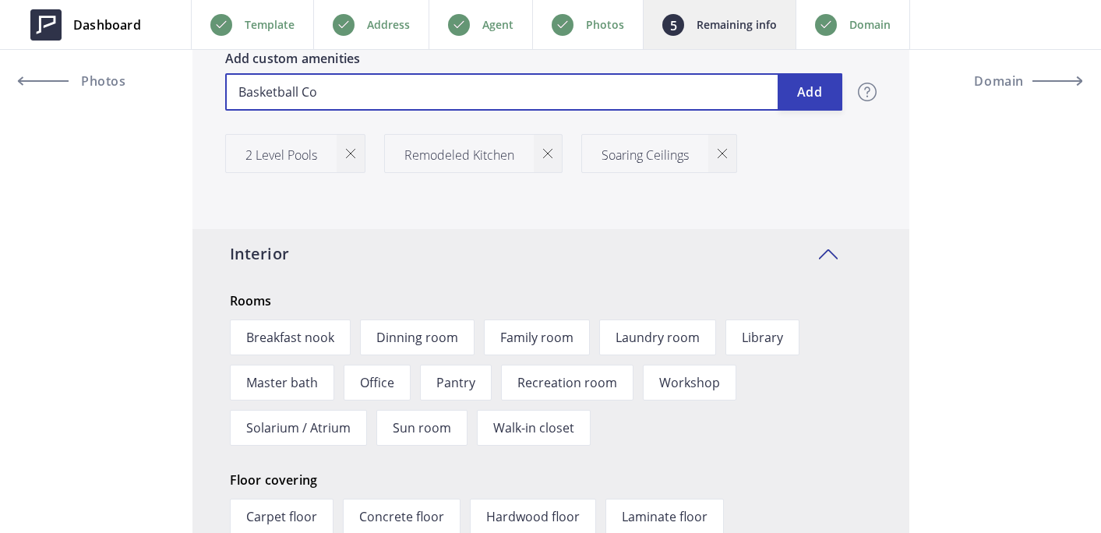
type input "2,050,000"
type input "Basketball Cou"
type input "2,050,000"
type input "Basketball Cour"
type input "2,050,000"
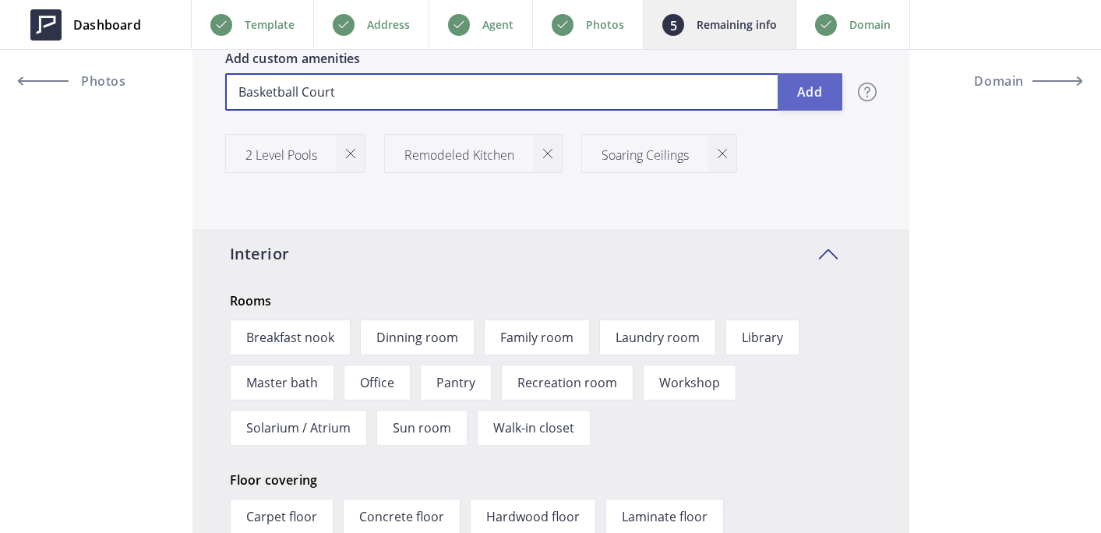
type input "Basketball Court"
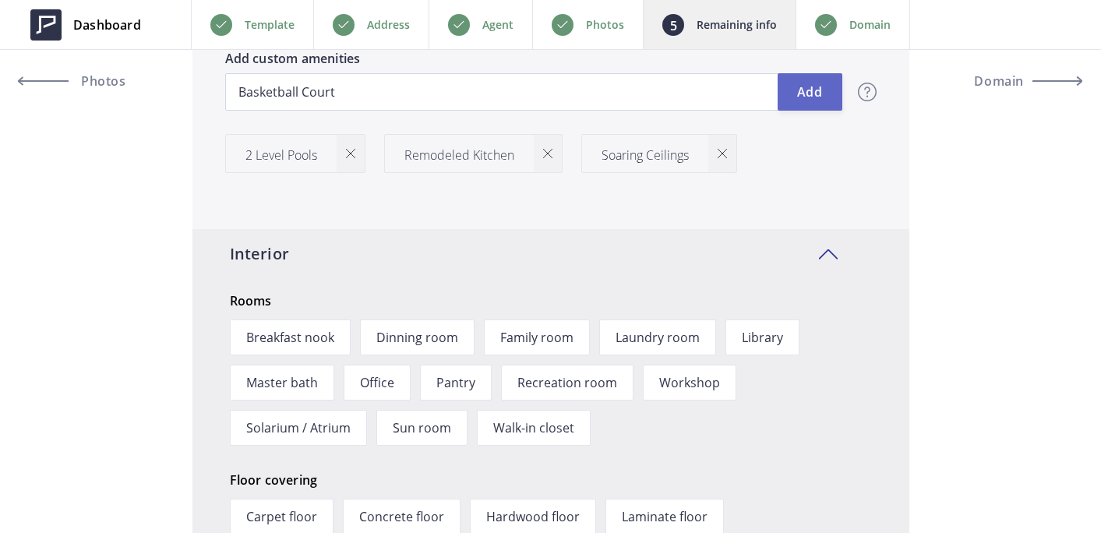
click at [808, 87] on button "Add" at bounding box center [810, 91] width 65 height 37
type input "2,050,000"
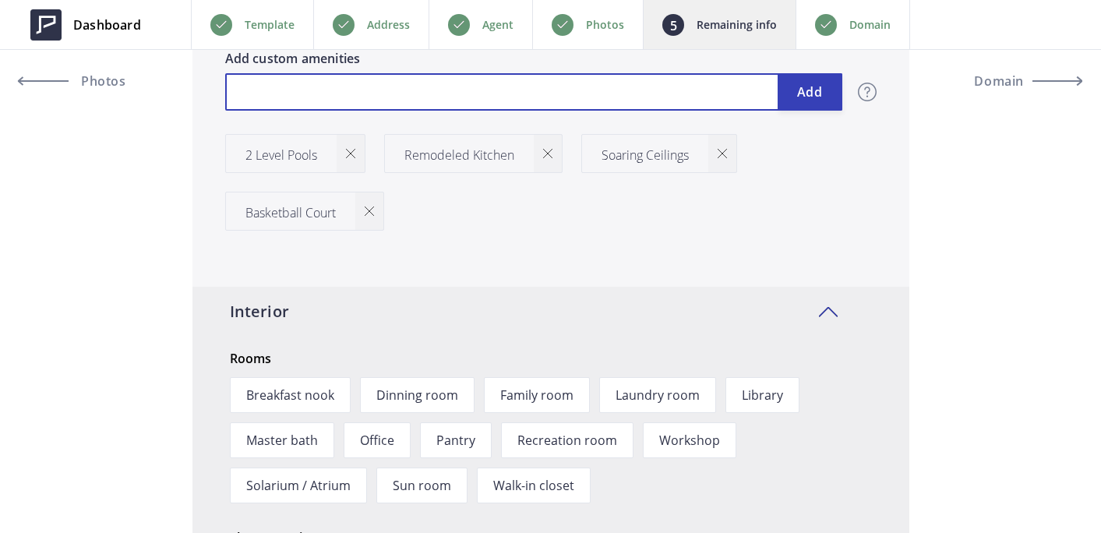
click at [645, 97] on input "text" at bounding box center [533, 91] width 617 height 37
type input "2,050,000"
type input "K"
type input "2,050,000"
type input "Ki"
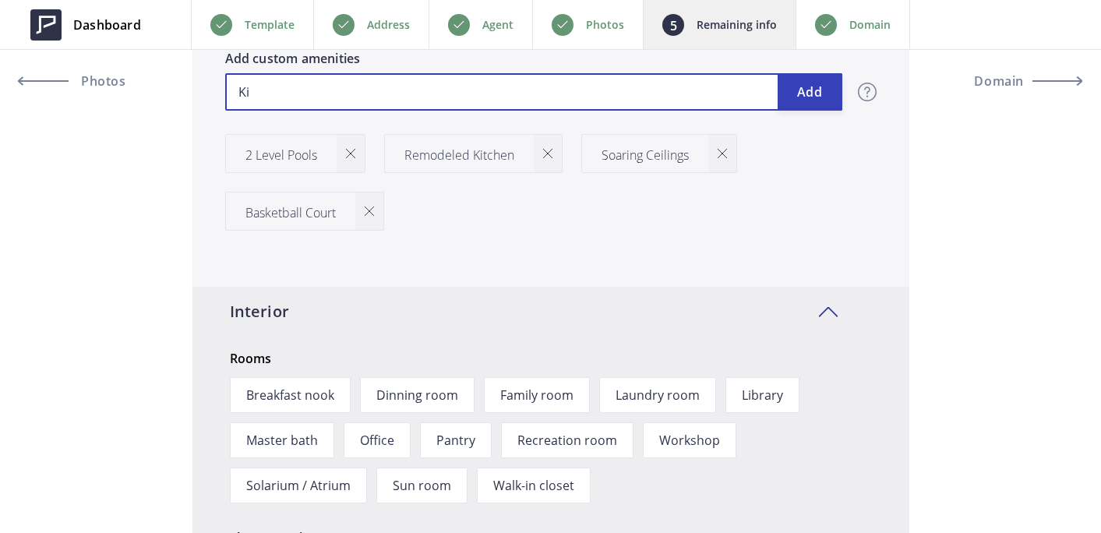
type input "2,050,000"
type input "Kid"
type input "2,050,000"
type input "Kid'"
type input "2,050,000"
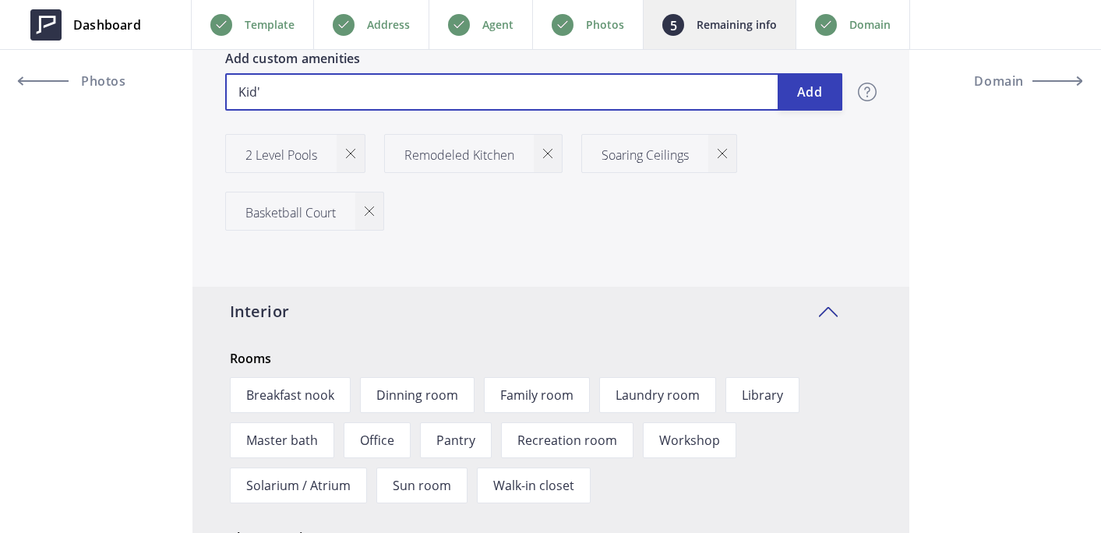
type input "Kid's"
type input "2,050,000"
type input "Kid's"
type input "2,050,000"
type input "Kid's P"
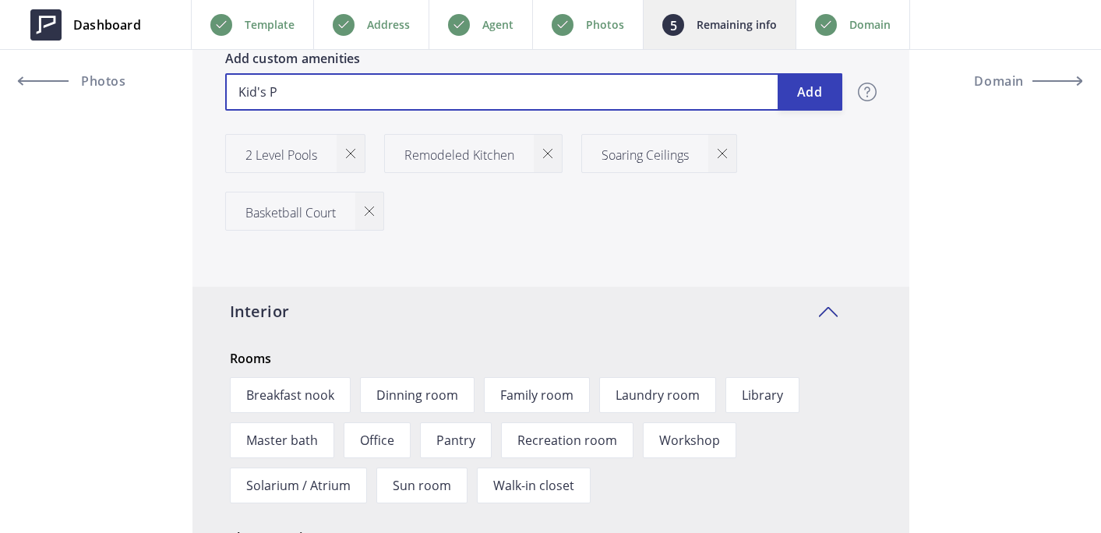
type input "2,050,000"
type input "Kid's Pl"
type input "2,050,000"
type input "Kid's Pla"
type input "2,050,000"
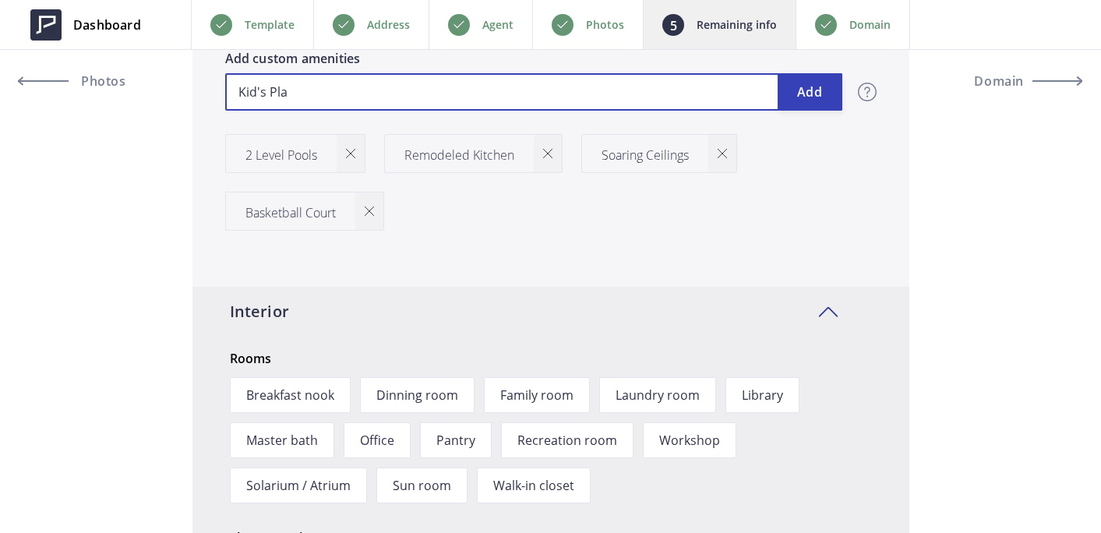
type input "Kid's Play"
type input "2,050,000"
type input "Kid's Playf"
type input "2,050,000"
type input "Kid's Play"
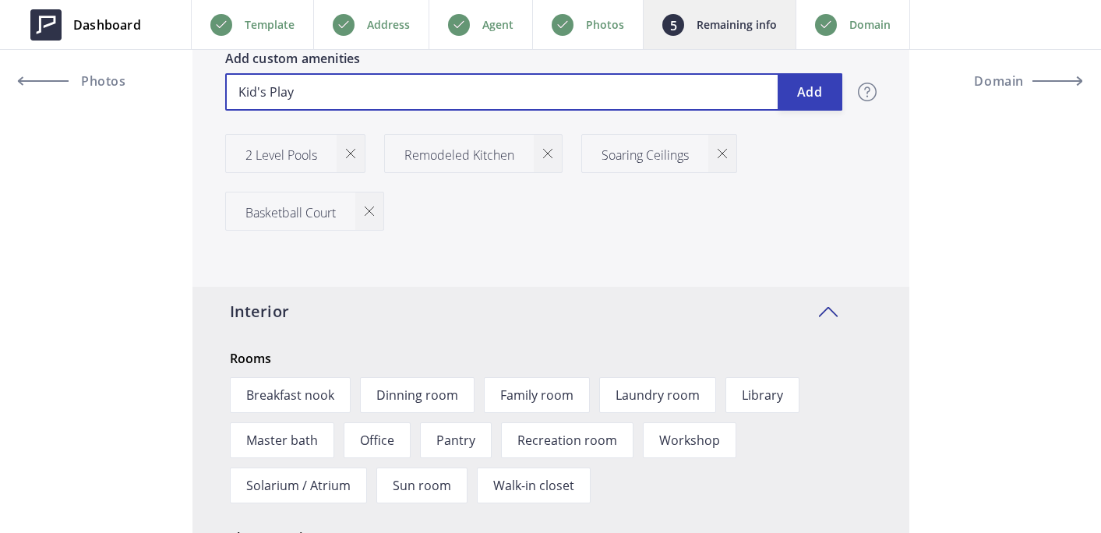
type input "2,050,000"
type input "Kid's Playg"
type input "2,050,000"
type input "Kid's Playgro"
type input "2,050,000"
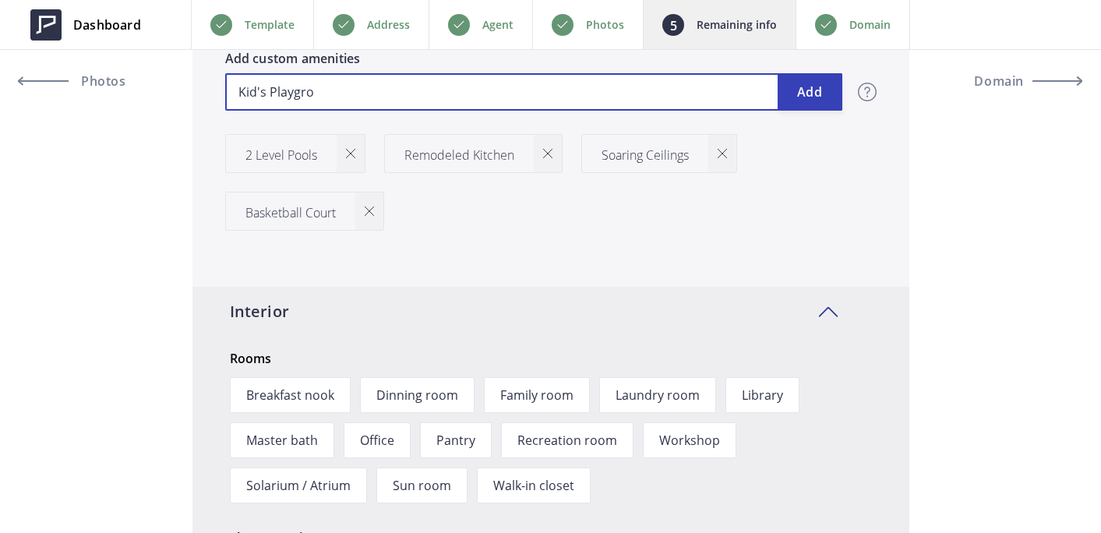
type input "Kid's Playgrou"
type input "2,050,000"
type input "Kid's Playgroun"
type input "2,050,000"
type input "Kid's Playground"
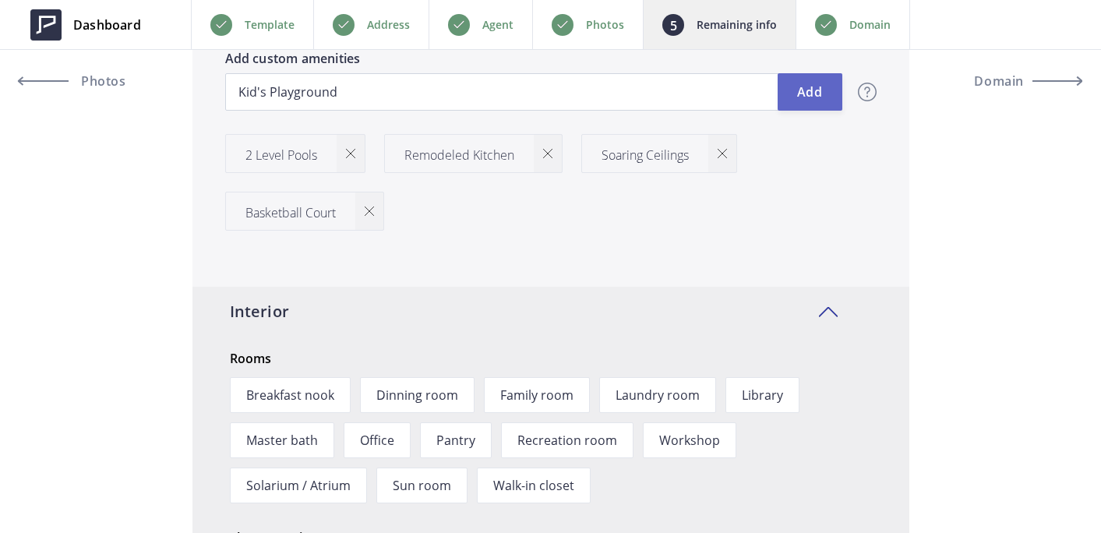
click at [822, 89] on button "Add" at bounding box center [810, 91] width 65 height 37
type input "2,050,000"
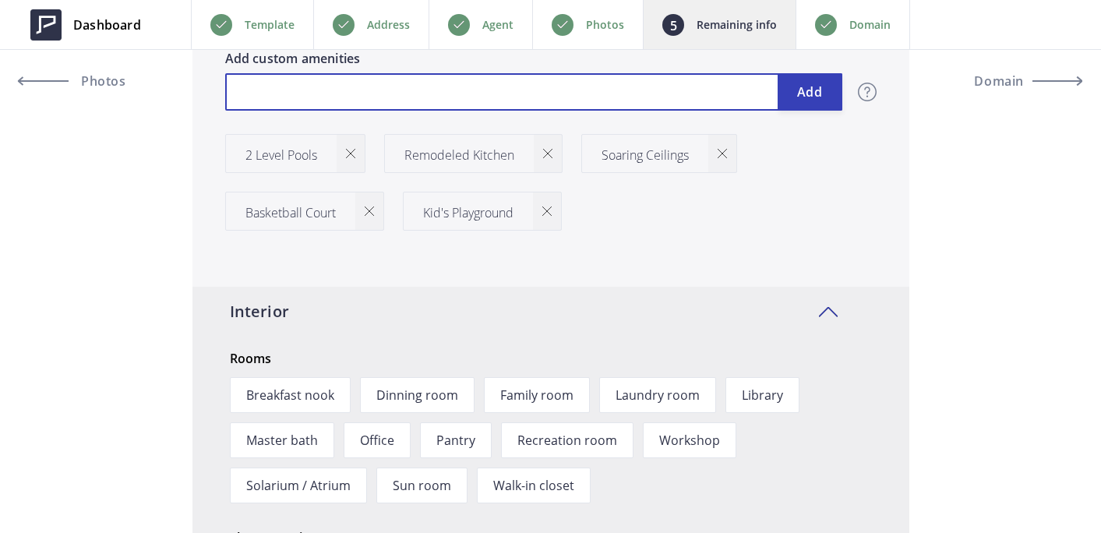
click at [511, 96] on input "text" at bounding box center [533, 91] width 617 height 37
type input "2,050,000"
type input "B"
type input "2,050,000"
type input "Br"
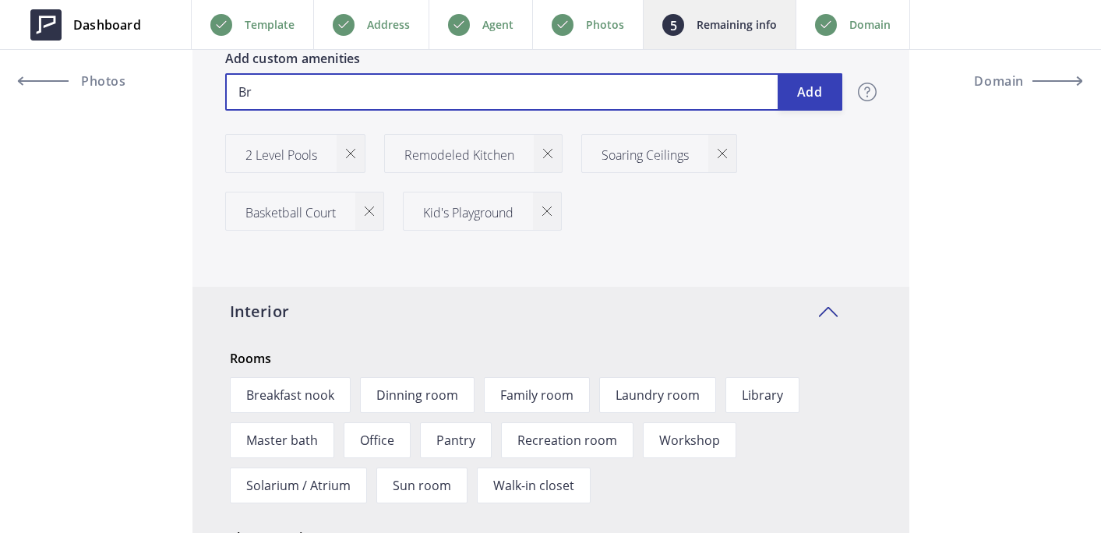
type input "2,050,000"
type input "Bra"
type input "2,050,000"
type input "Brand"
type input "2,050,000"
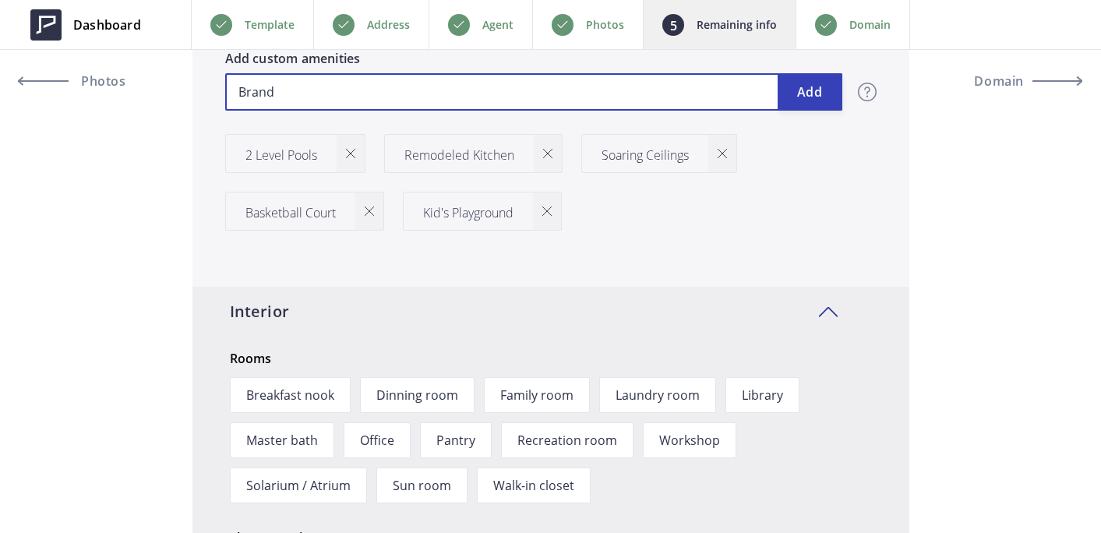
type input "Brand"
type input "2,050,000"
type input "Brand N"
type input "2,050,000"
type input "Brand Ne"
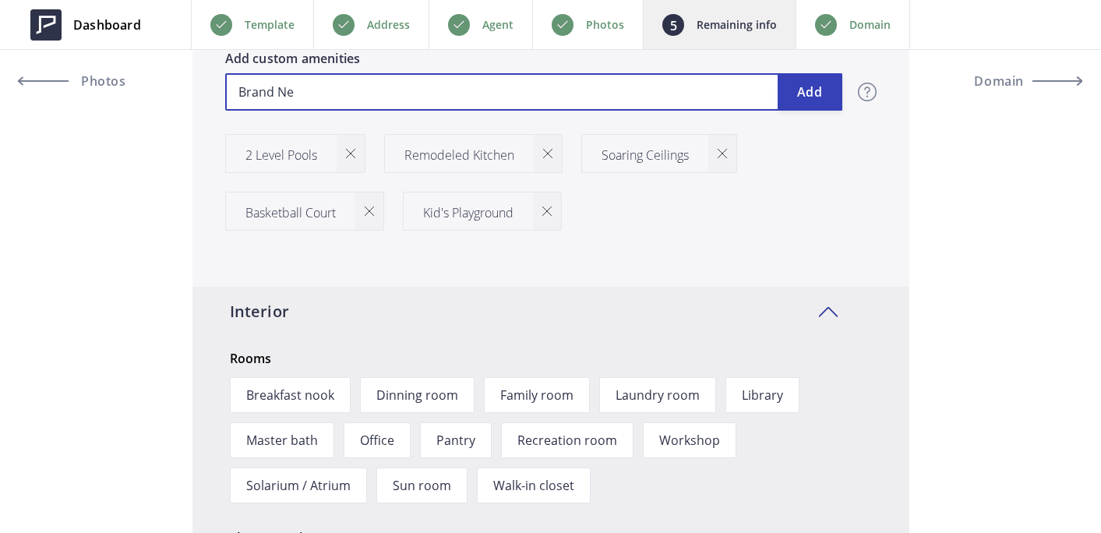
type input "2,050,000"
type input "Brand New"
type input "2,050,000"
type input "Brand New"
type input "2,050,000"
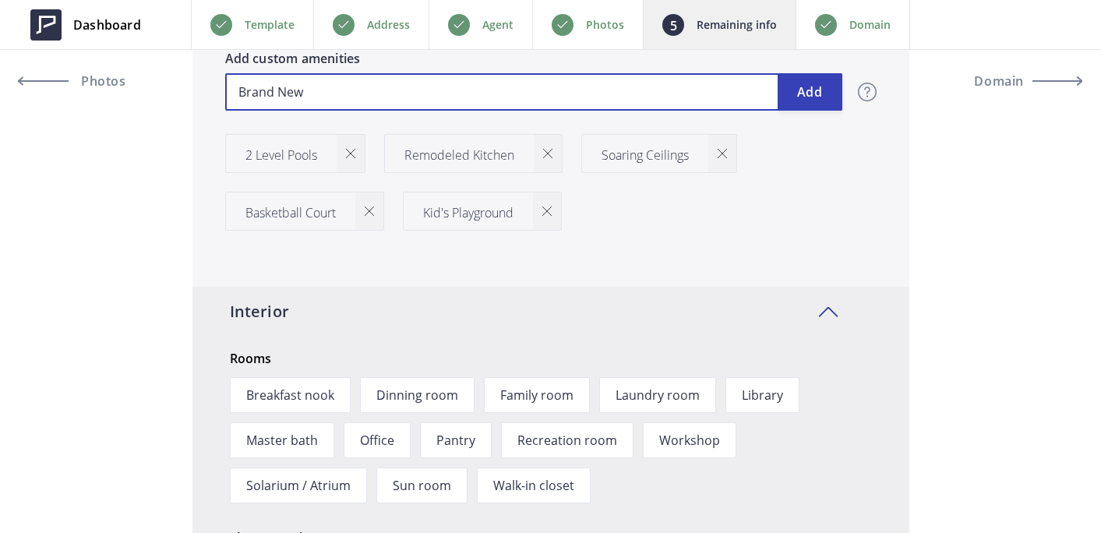
type input "Brand New H"
type input "2,050,000"
type input "Brand New Ha"
type input "2,050,000"
type input "Brand New Har"
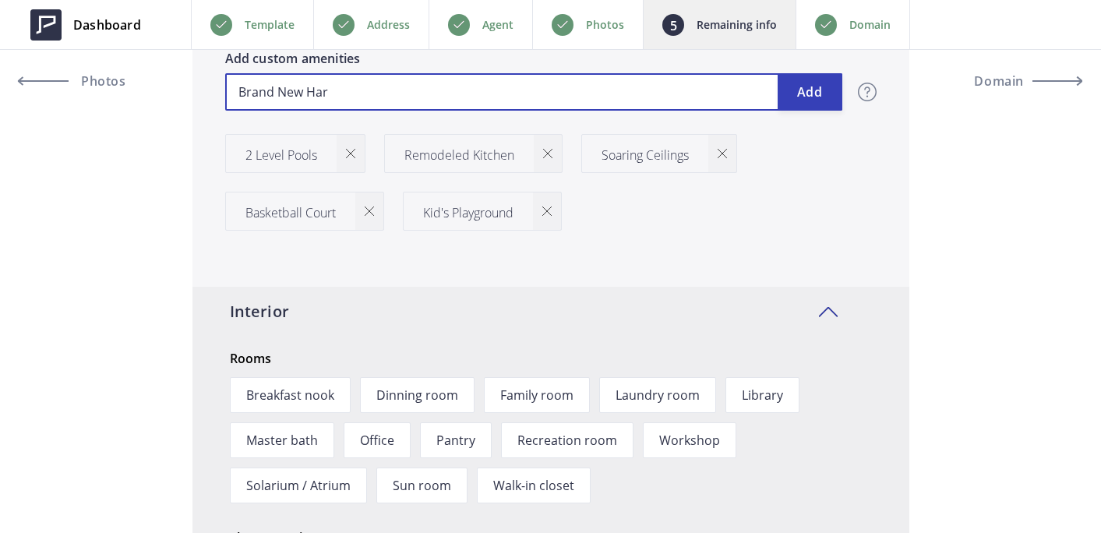
type input "2,050,000"
type input "Brand New Hard"
type input "2,050,000"
type input "Brand New Hardw"
type input "2,050,000"
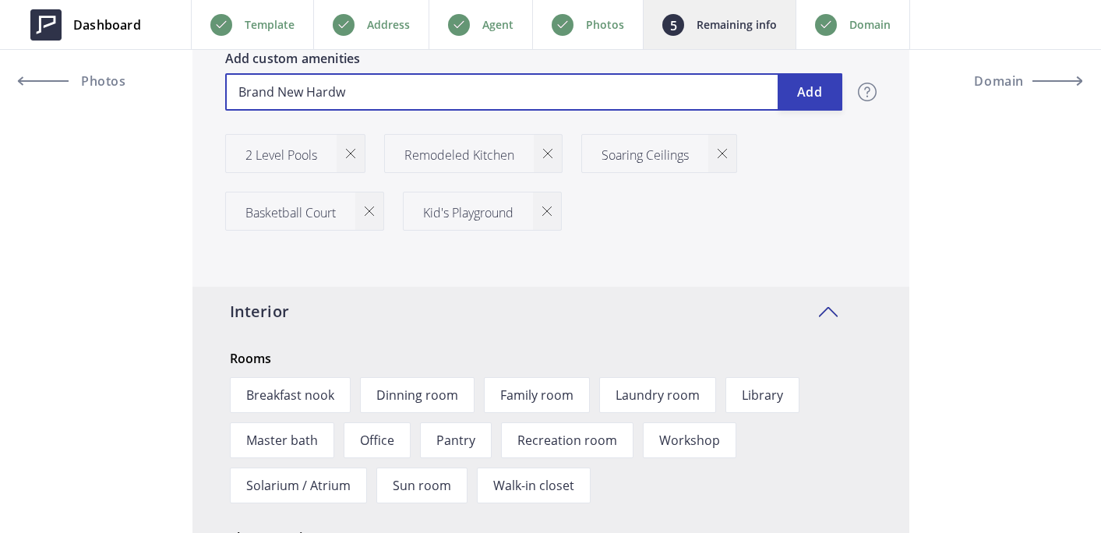
type input "Brand New Hardwo"
type input "2,050,000"
type input "Brand New Hardwoo"
type input "2,050,000"
type input "Brand New Hardwood"
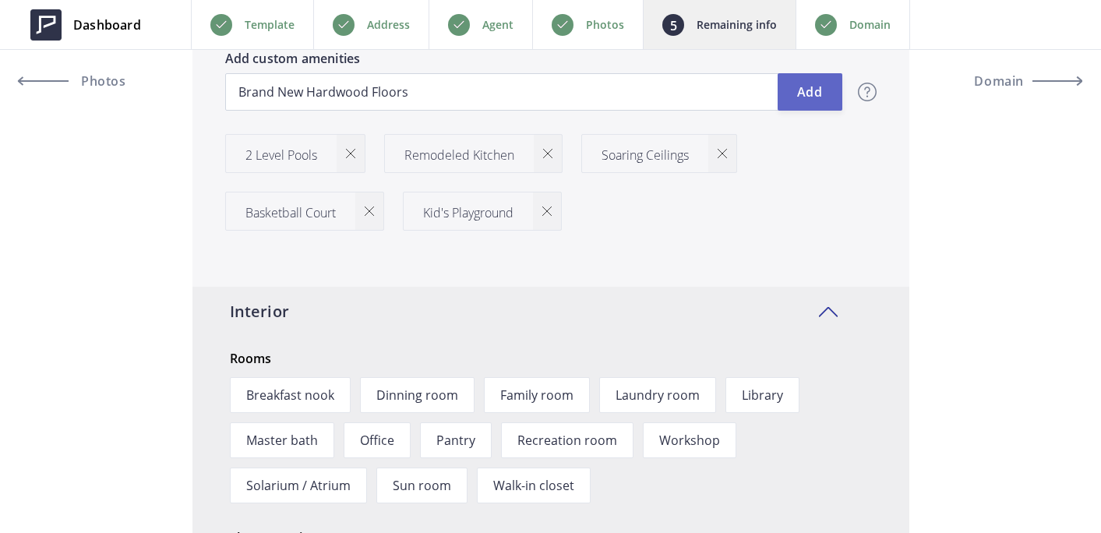
click at [818, 91] on button "Add" at bounding box center [810, 91] width 65 height 37
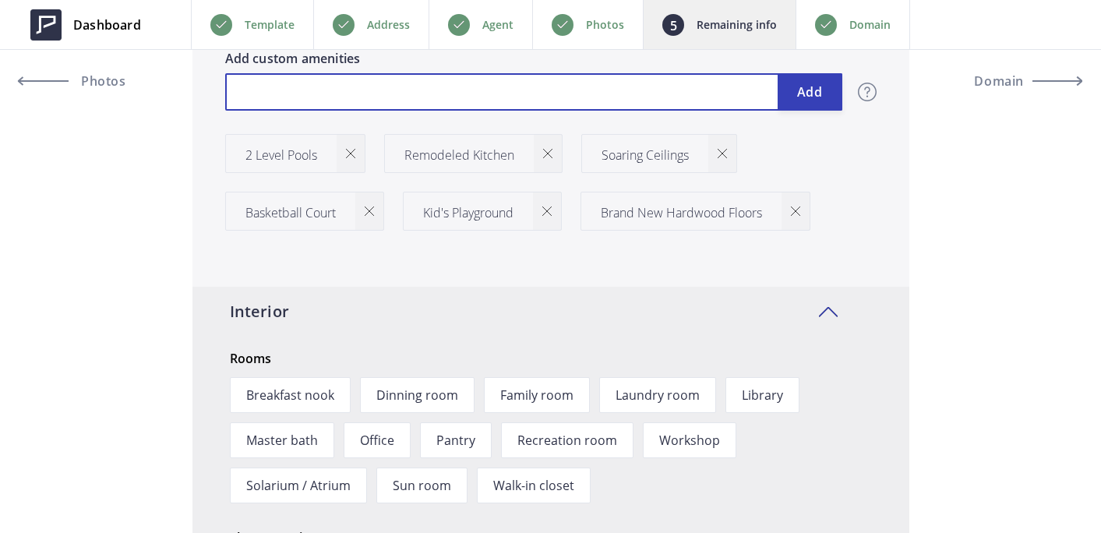
click at [715, 97] on input "text" at bounding box center [533, 91] width 617 height 37
click at [278, 88] on input "Pebbletech Outdoor Flooring" at bounding box center [533, 91] width 617 height 37
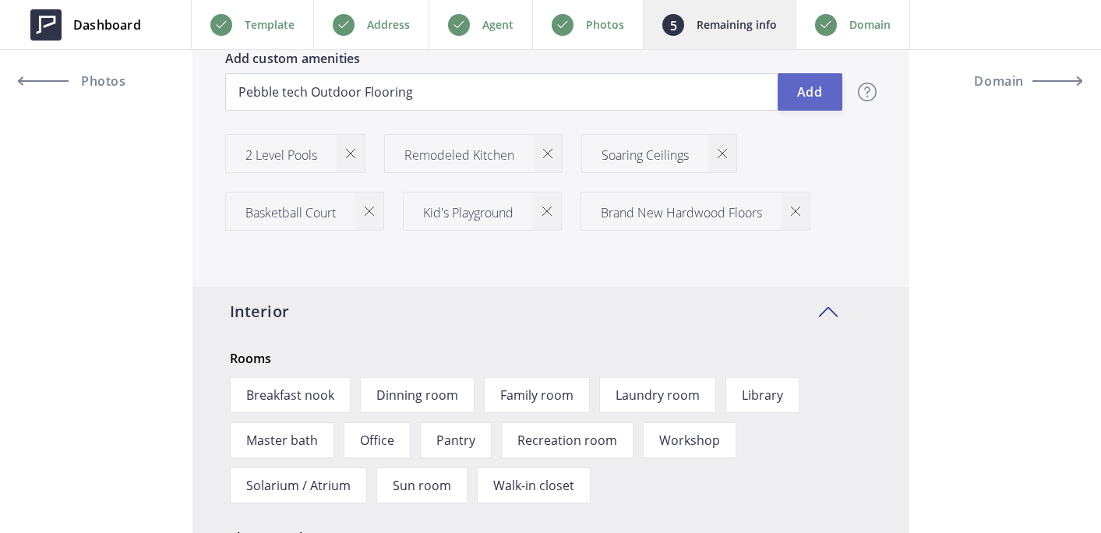
click at [804, 87] on button "Add" at bounding box center [810, 91] width 65 height 37
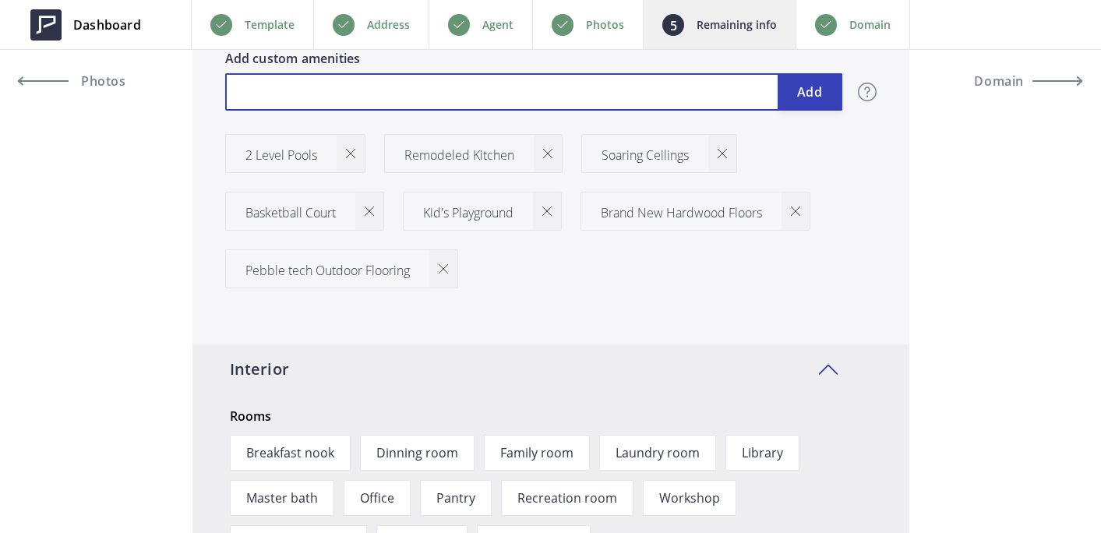
click at [618, 90] on input "text" at bounding box center [533, 91] width 617 height 37
drag, startPoint x: 552, startPoint y: 76, endPoint x: 411, endPoint y: 73, distance: 141.1
click at [411, 73] on input "Outdoor Barbecue Cabana" at bounding box center [533, 91] width 617 height 37
click at [398, 97] on input "Outdoor Barbecue Cabana" at bounding box center [533, 91] width 617 height 37
drag, startPoint x: 394, startPoint y: 92, endPoint x: 361, endPoint y: 89, distance: 32.9
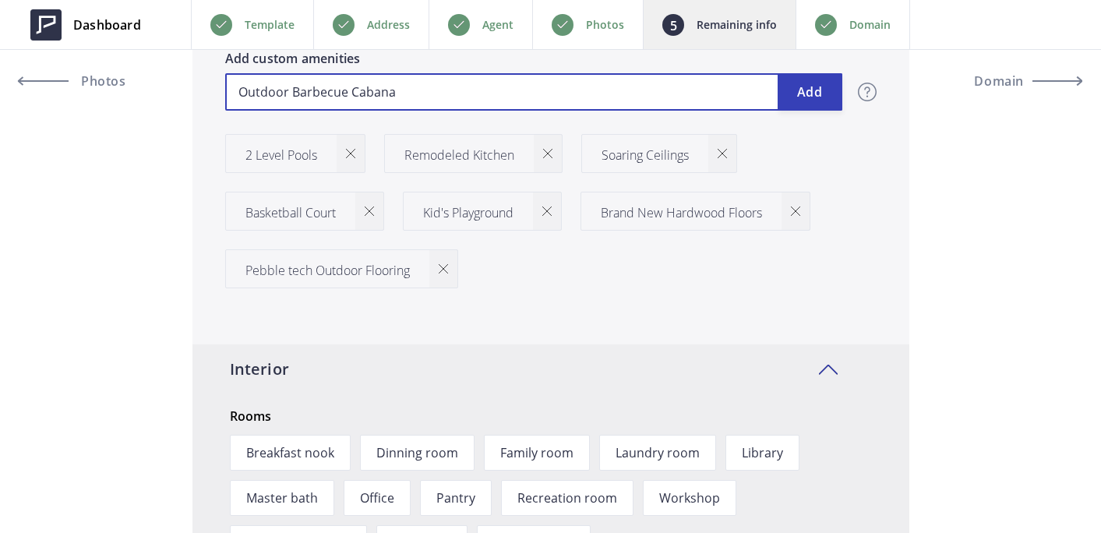
click at [361, 89] on input "Outdoor Barbecue Cabana" at bounding box center [533, 91] width 617 height 37
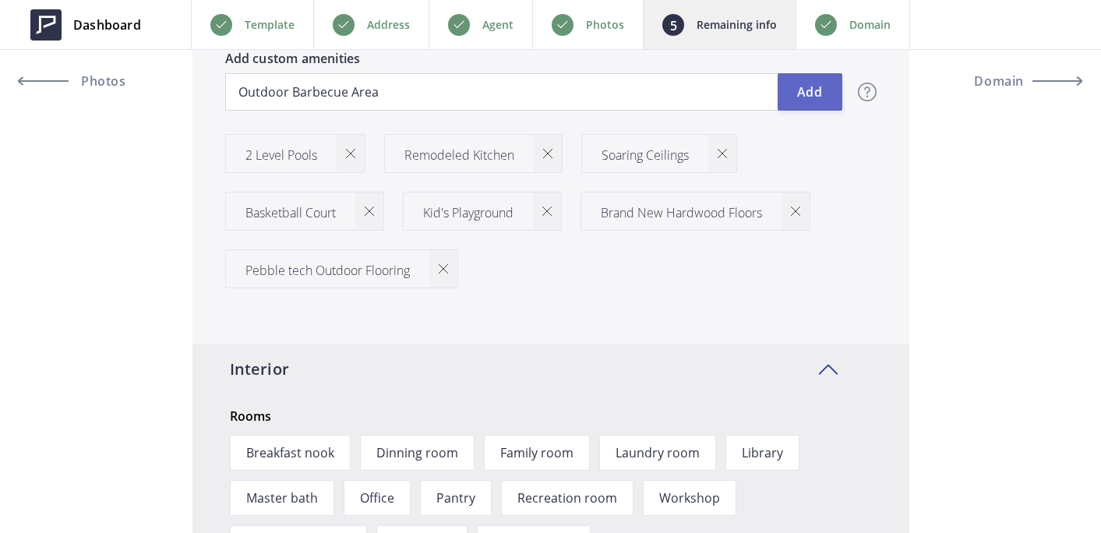
click at [808, 107] on button "Add" at bounding box center [810, 91] width 65 height 37
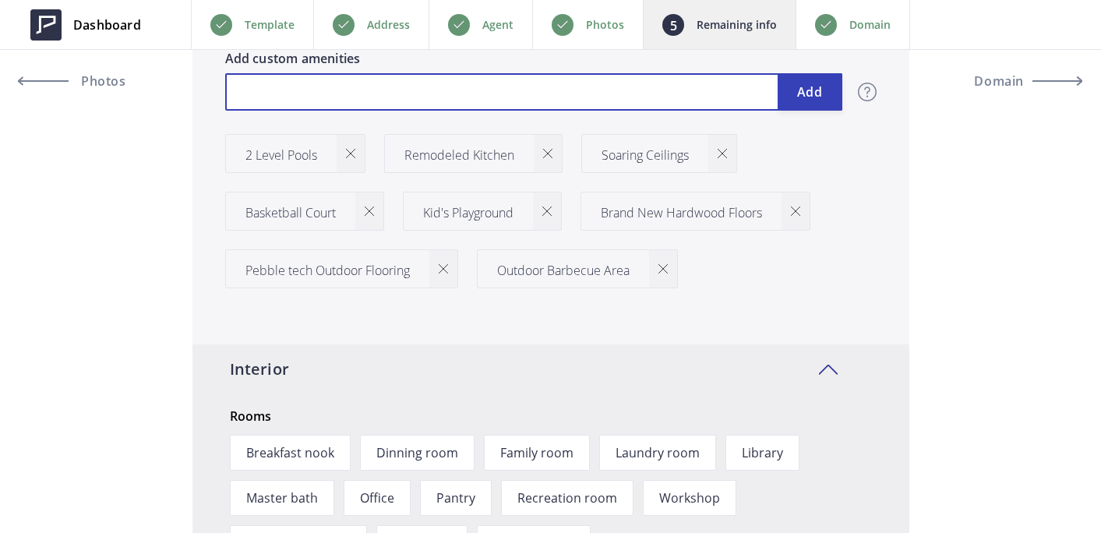
click at [656, 86] on input "text" at bounding box center [533, 91] width 617 height 37
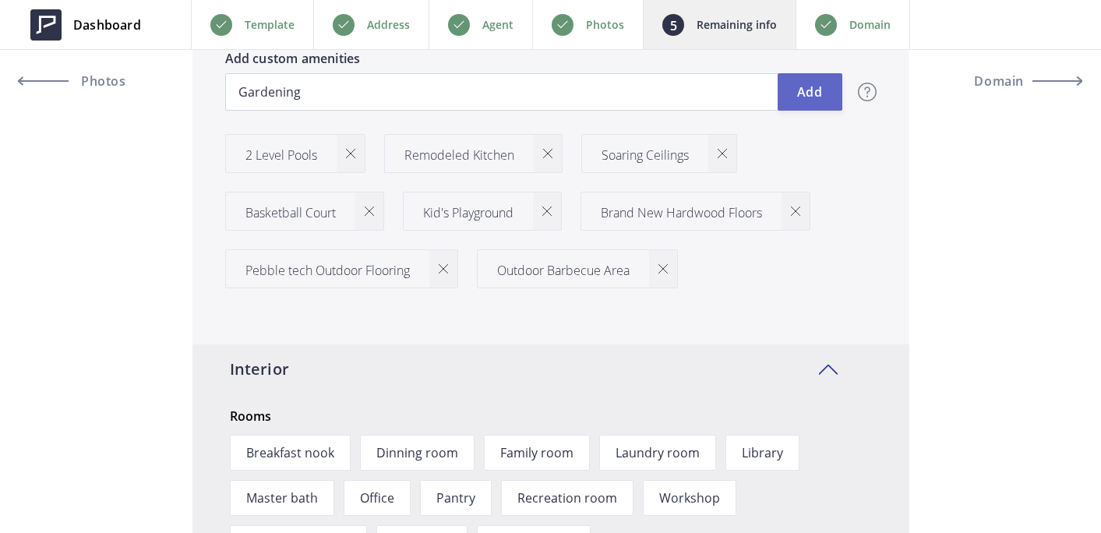
click at [817, 88] on button "Add" at bounding box center [810, 91] width 65 height 37
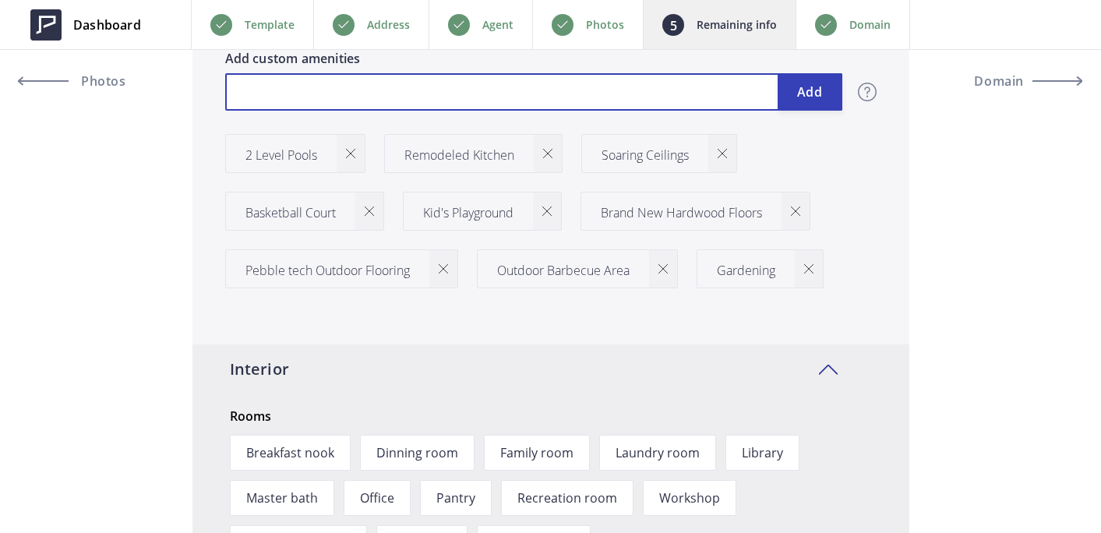
click at [504, 103] on input "text" at bounding box center [533, 91] width 617 height 37
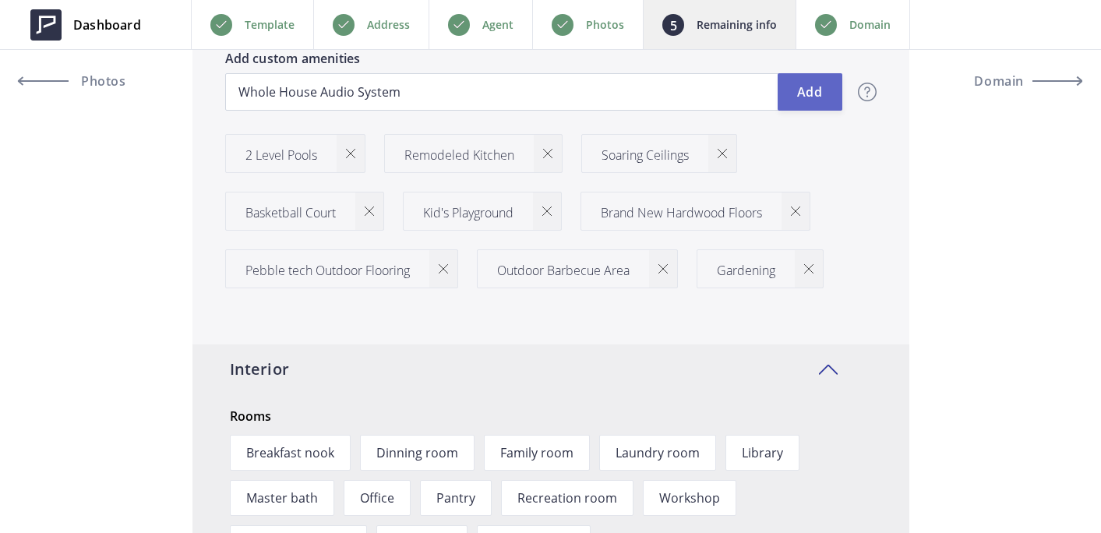
click at [826, 91] on button "Add" at bounding box center [810, 91] width 65 height 37
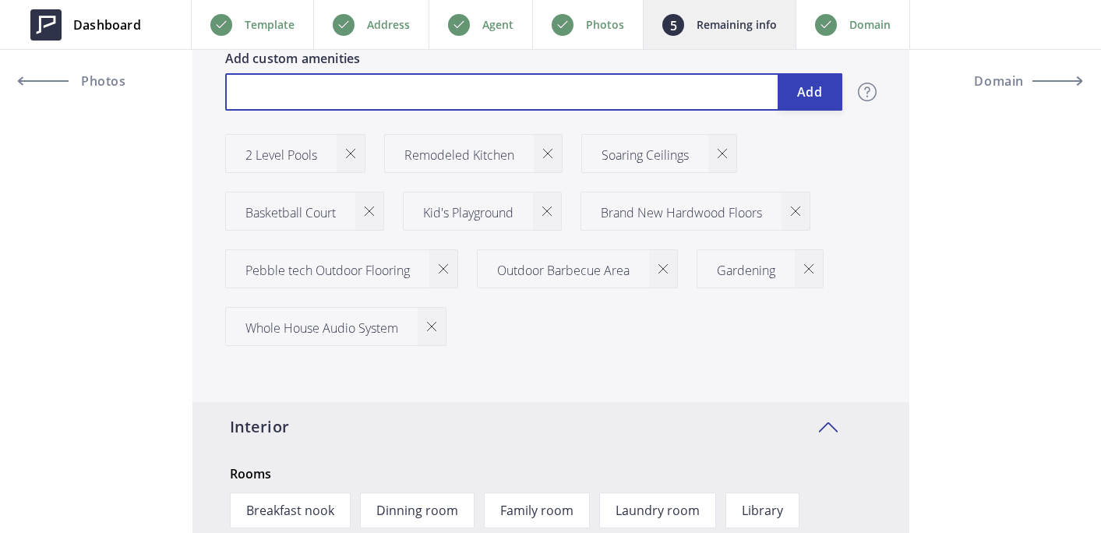
click at [664, 79] on input "text" at bounding box center [533, 91] width 617 height 37
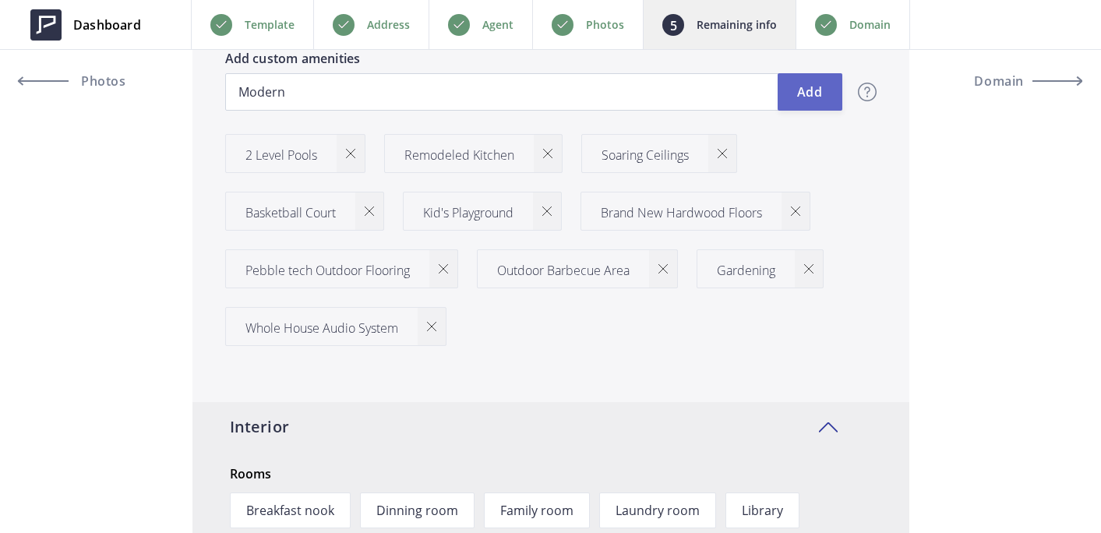
click at [819, 93] on button "Add" at bounding box center [810, 91] width 65 height 37
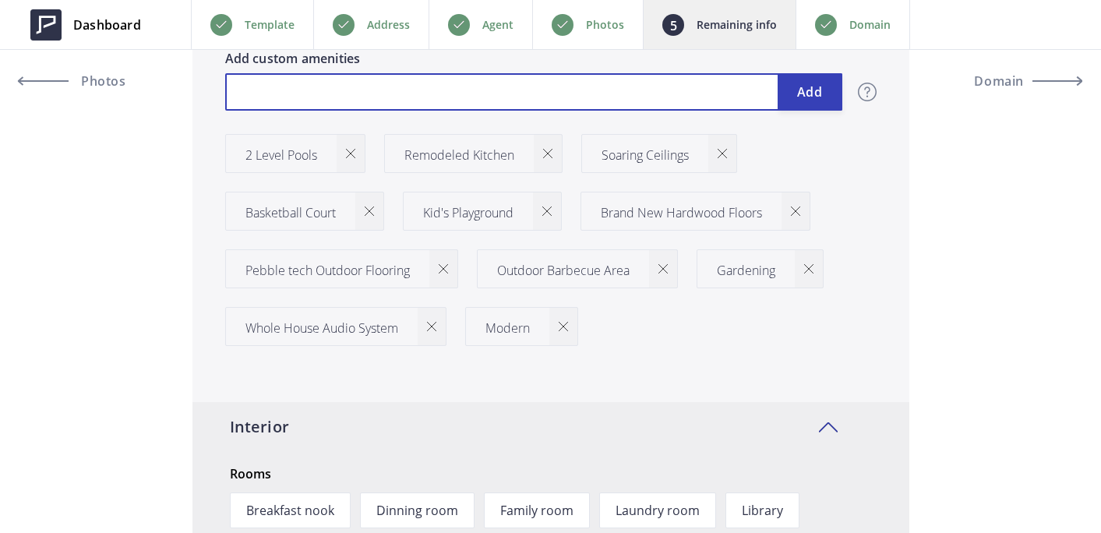
click at [670, 97] on input "text" at bounding box center [533, 91] width 617 height 37
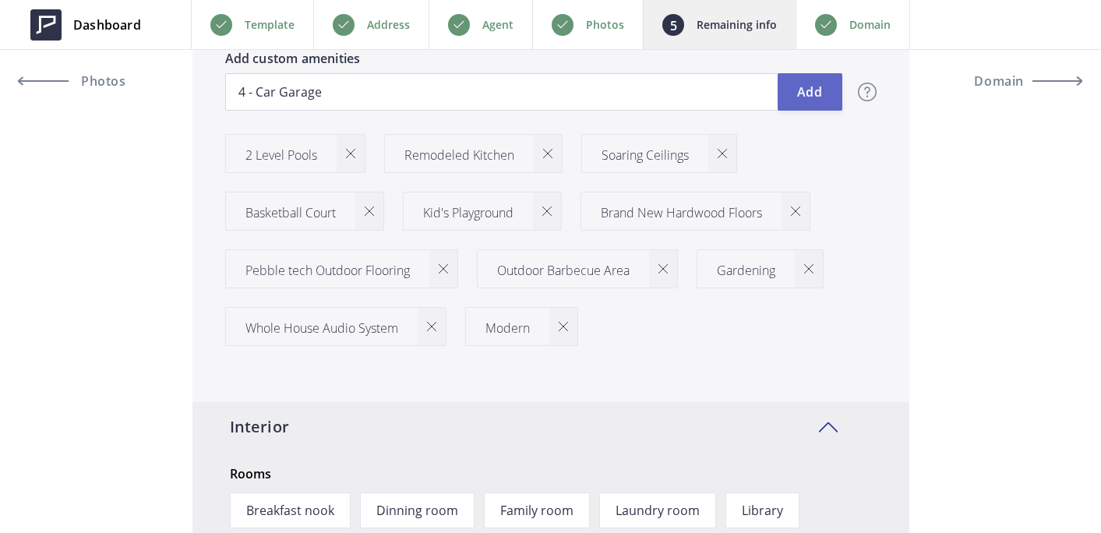
click at [801, 93] on button "Add" at bounding box center [810, 91] width 65 height 37
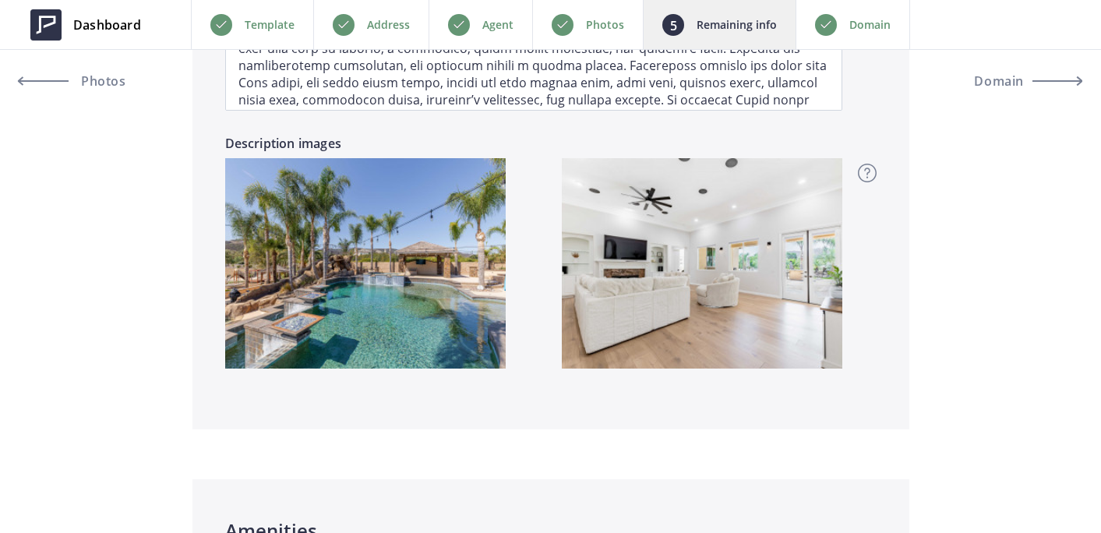
scroll to position [0, 0]
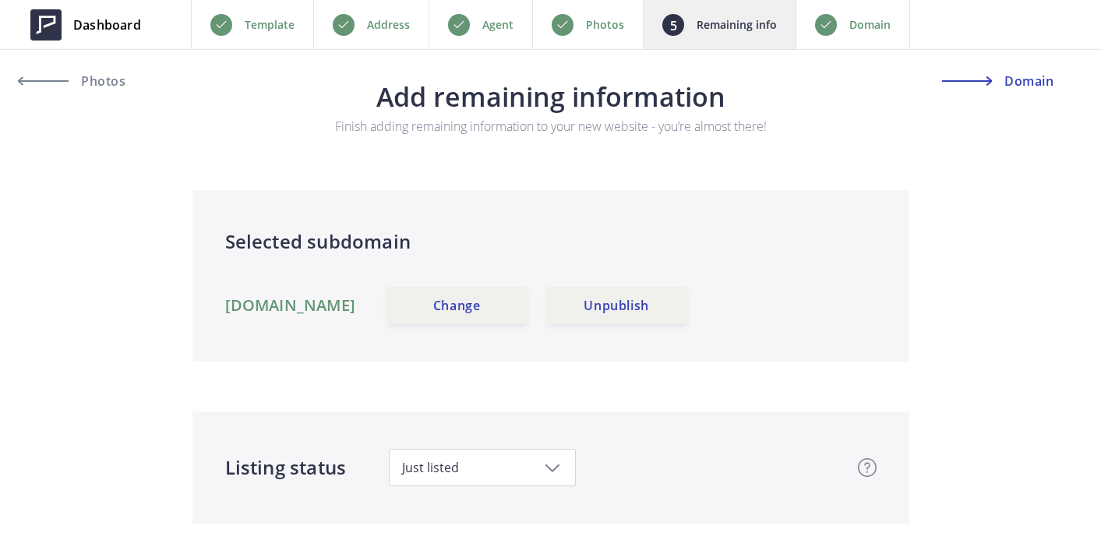
click at [1009, 86] on span "Domain" at bounding box center [1028, 81] width 54 height 12
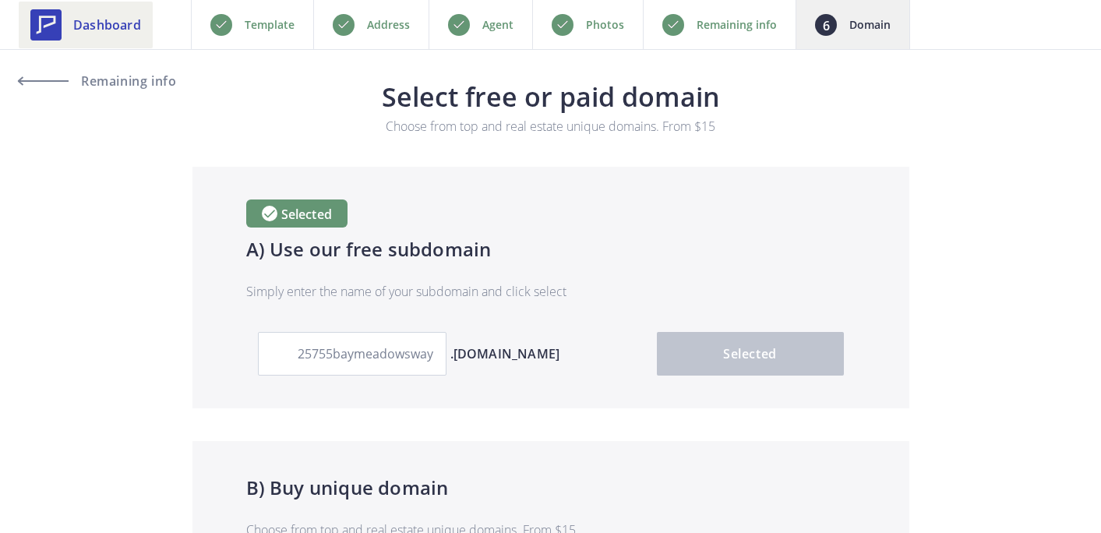
click at [89, 27] on span "Dashboard" at bounding box center [107, 25] width 68 height 19
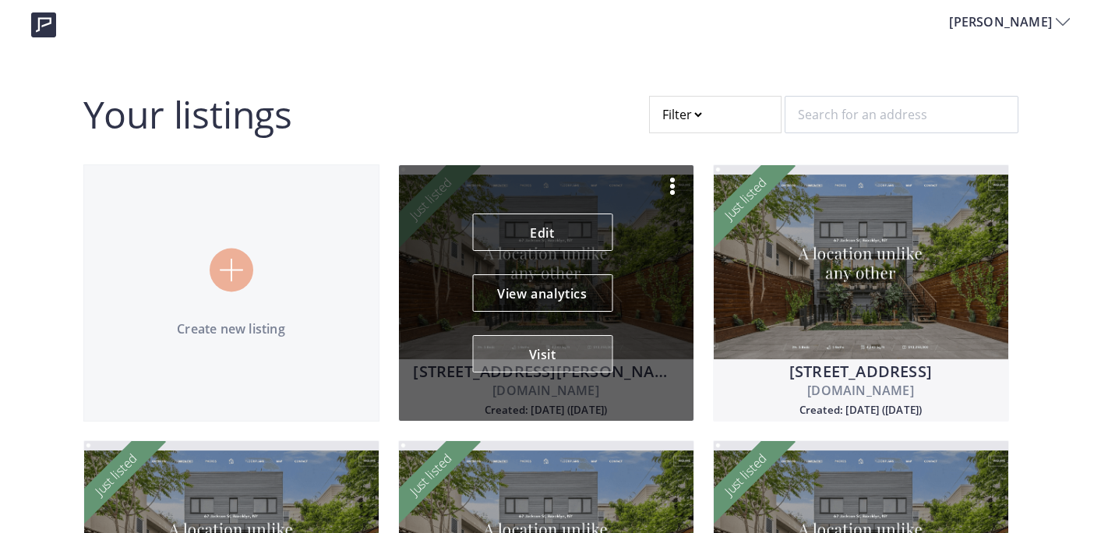
click at [532, 335] on button "Visit" at bounding box center [542, 353] width 140 height 37
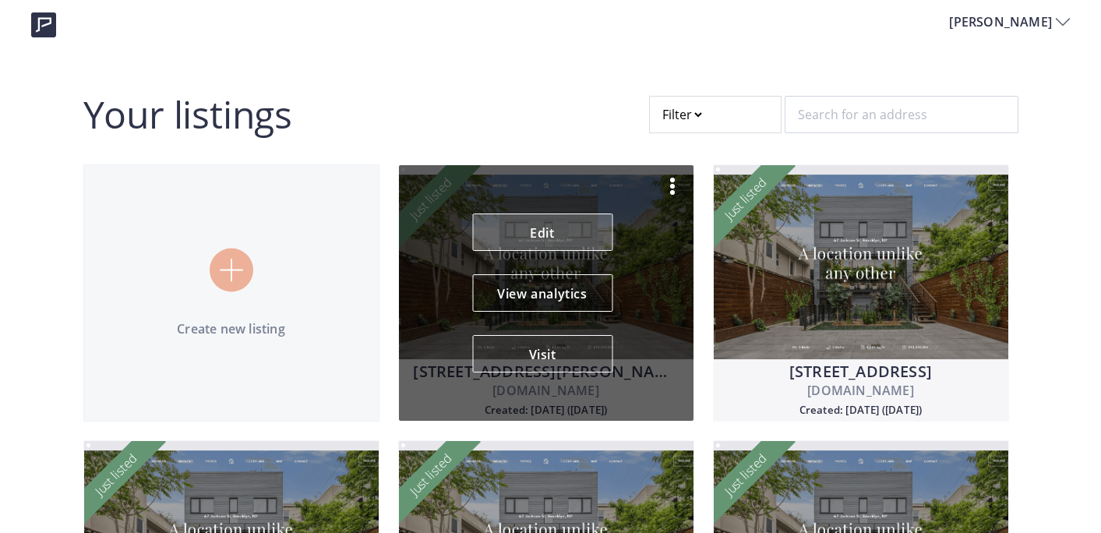
click at [581, 226] on link "Edit" at bounding box center [542, 232] width 140 height 37
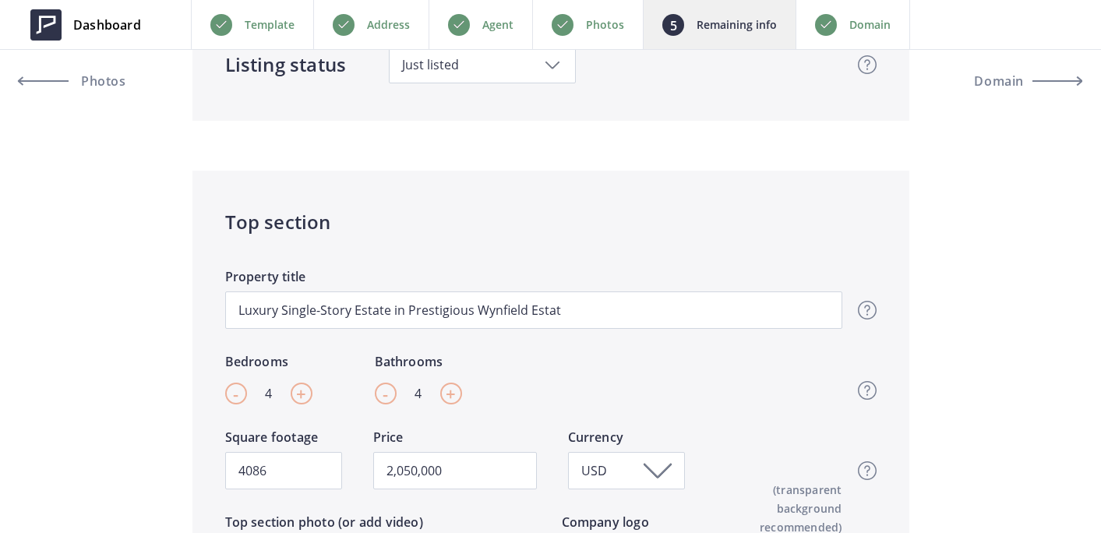
scroll to position [406, 0]
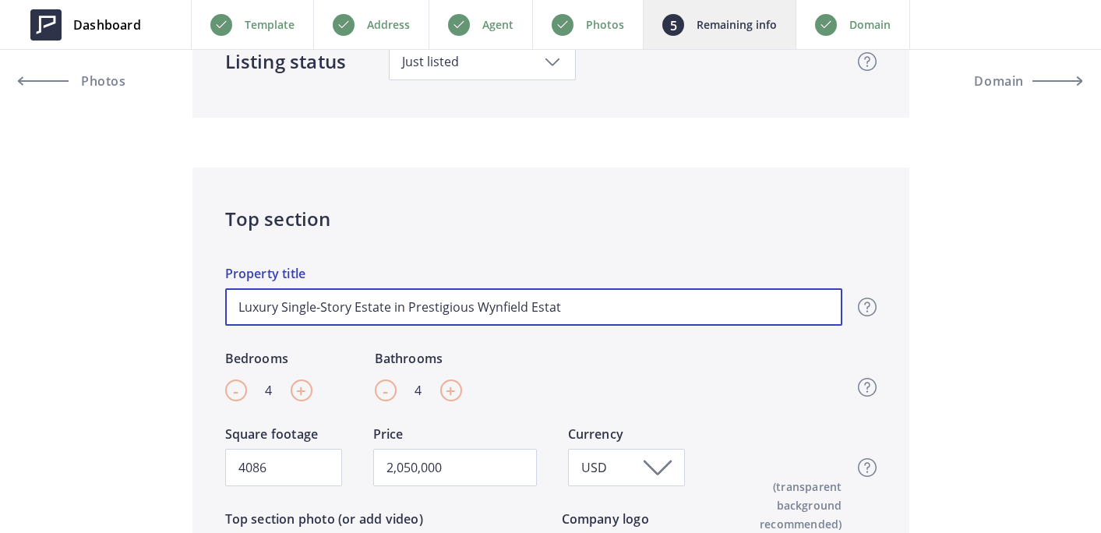
click at [581, 318] on input "Luxury Single-Story Estate in Prestigious Wynfield Estat" at bounding box center [533, 306] width 617 height 37
drag, startPoint x: 347, startPoint y: 307, endPoint x: 285, endPoint y: 306, distance: 61.6
click at [285, 306] on input "Luxury Single-Story Estate in Prestigious Wynfield Estat" at bounding box center [533, 306] width 617 height 37
type input "Luxury S Estate in Prestigious Wynfield Estat"
type input "2,050,000"
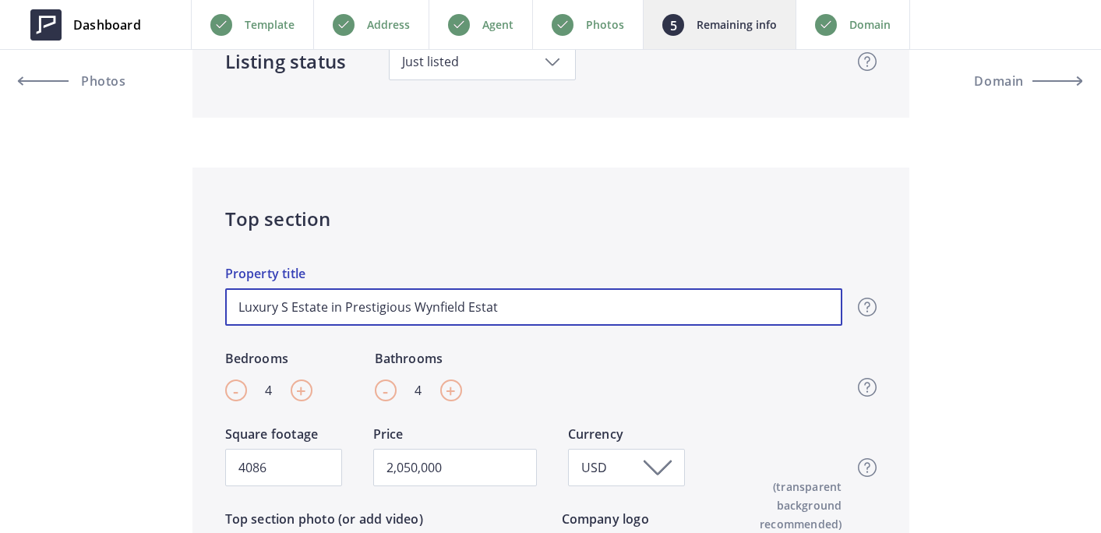
type input "Luxury Estate in Prestigious Wynfield Estat"
type input "2,050,000"
type input "Luxury Estate in Prestigious Wynfield Estat"
type input "2,050,000"
click at [334, 306] on input "Luxury Estate in Prestigious Wynfield Estat" at bounding box center [533, 306] width 617 height 37
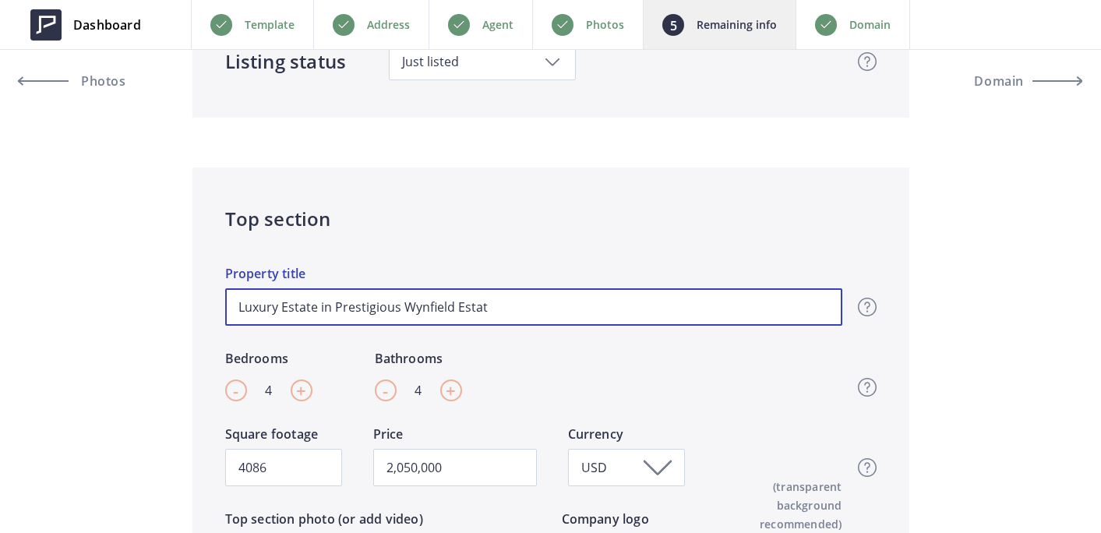
type input "Luxury Estate in tPrestigious Wynfield Estat"
type input "2,050,000"
type input "Luxury Estate in thPrestigious Wynfield Estat"
type input "2,050,000"
type input "Luxury Estate in thePrestigious Wynfield Estat"
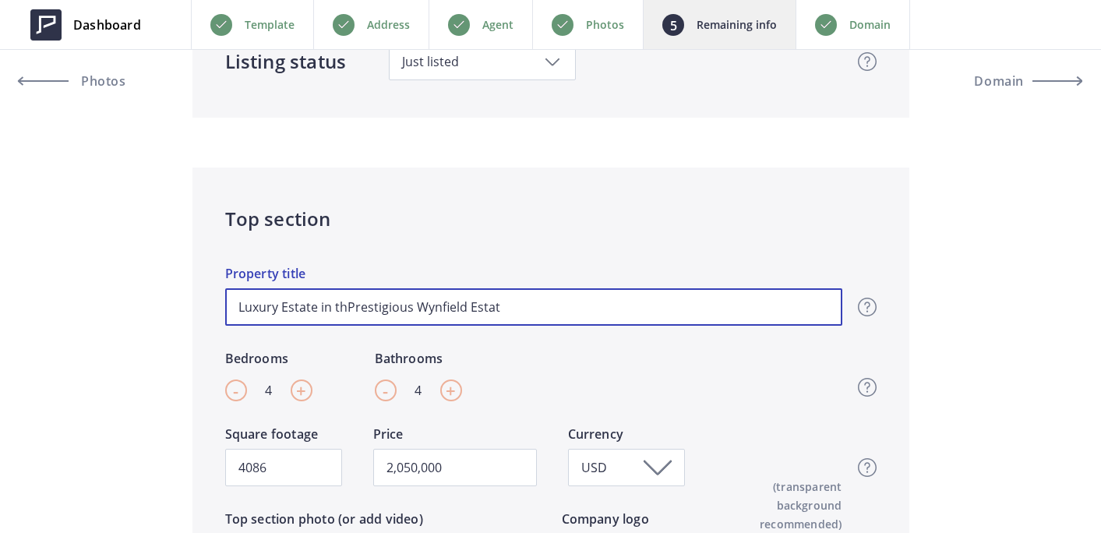
type input "2,050,000"
type input "Luxury Estate in the Prestigious Wynfield Estat"
type input "2,050,000"
click at [519, 304] on input "Luxury Estate in the Prestigious Wynfield Estat" at bounding box center [533, 306] width 617 height 37
type input "Luxury Estate in the Prestigious Wynfield Estate"
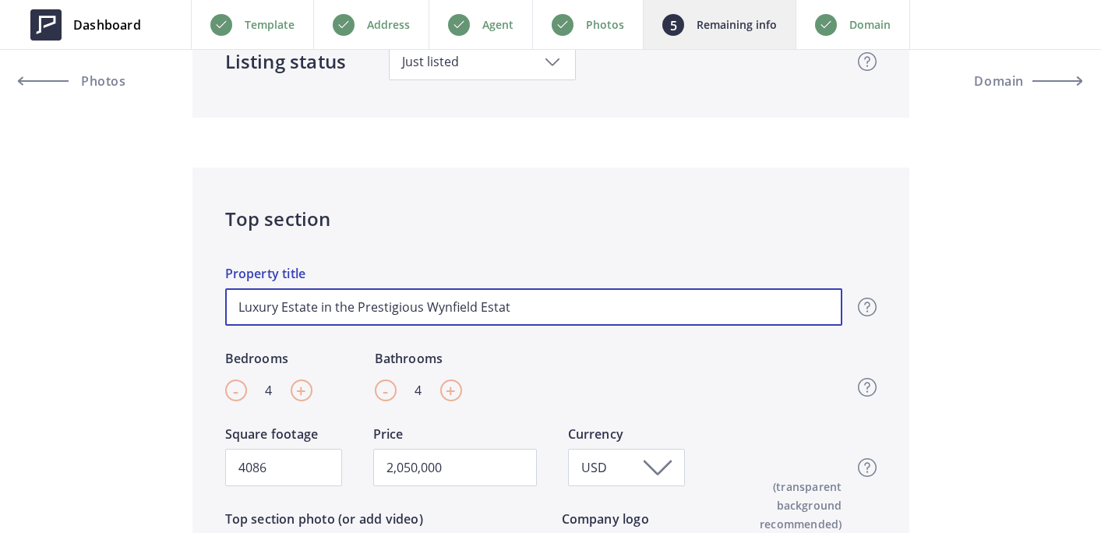
type input "2,050,000"
type input "Luxury Estate in the Prestigious Wynfield Estates"
type input "2,050,000"
click at [345, 316] on input "Luxury Estate in the Prestigious Wynfield Estates" at bounding box center [533, 306] width 617 height 37
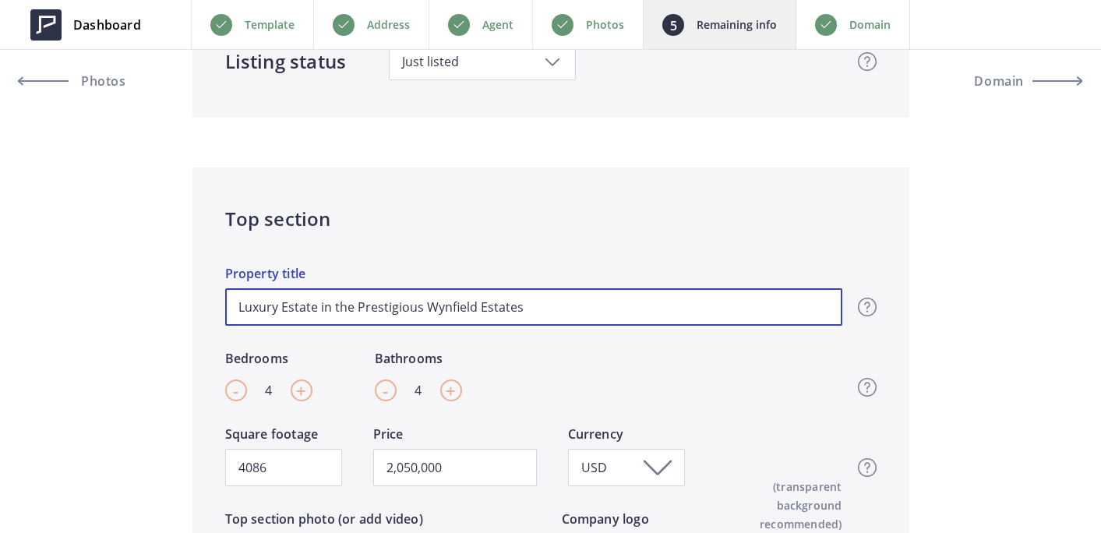
click at [385, 309] on input "Luxury Estate in the Prestigious Wynfield Estates" at bounding box center [533, 306] width 617 height 37
drag, startPoint x: 419, startPoint y: 308, endPoint x: 182, endPoint y: 302, distance: 236.3
paste input "The Ultimate Entertainer’s Home in"
type input "The Ultimate Entertainer’s Home in Wynfield Estates"
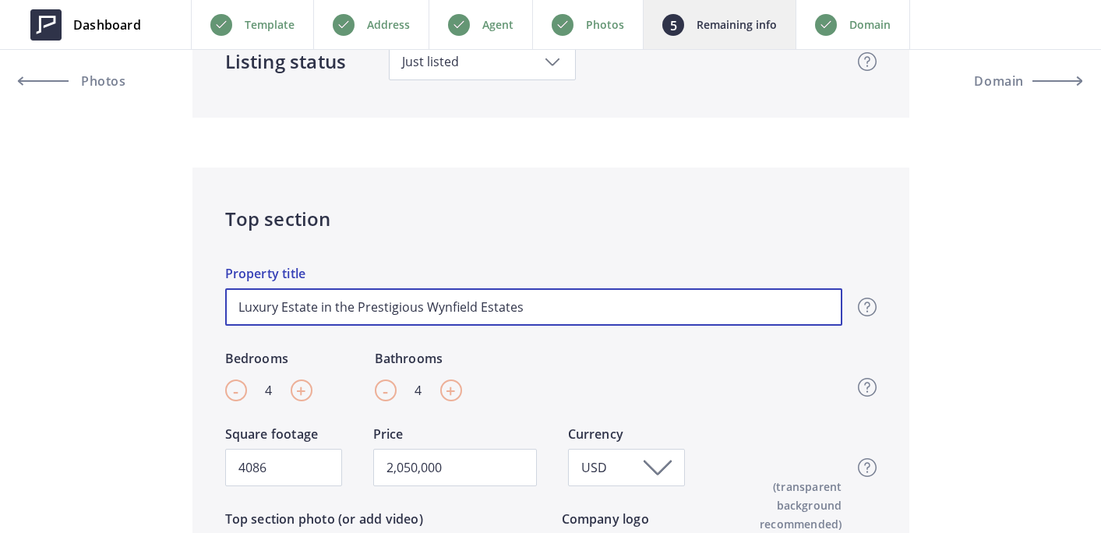
type input "2,050,000"
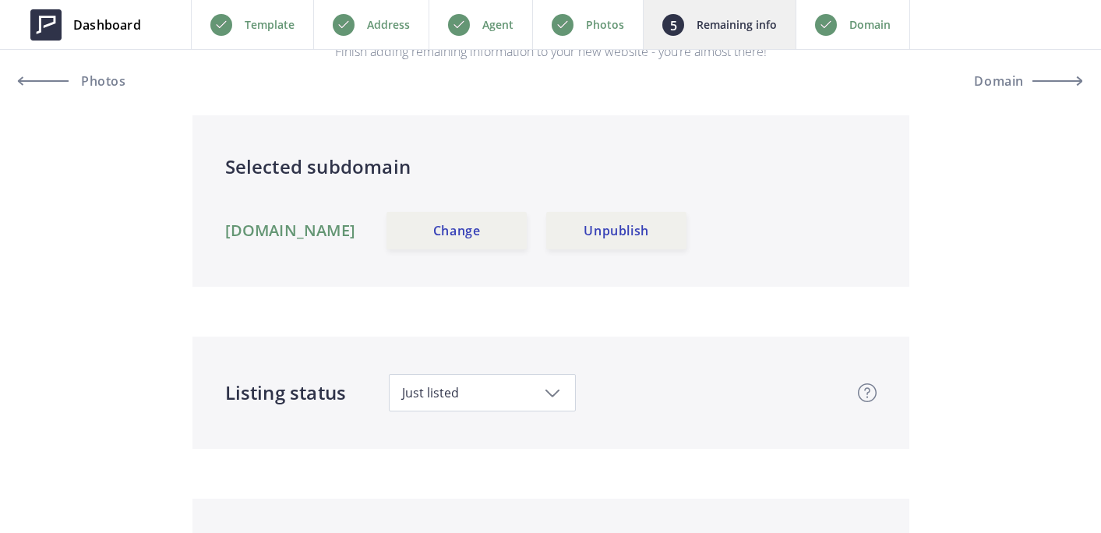
scroll to position [40, 0]
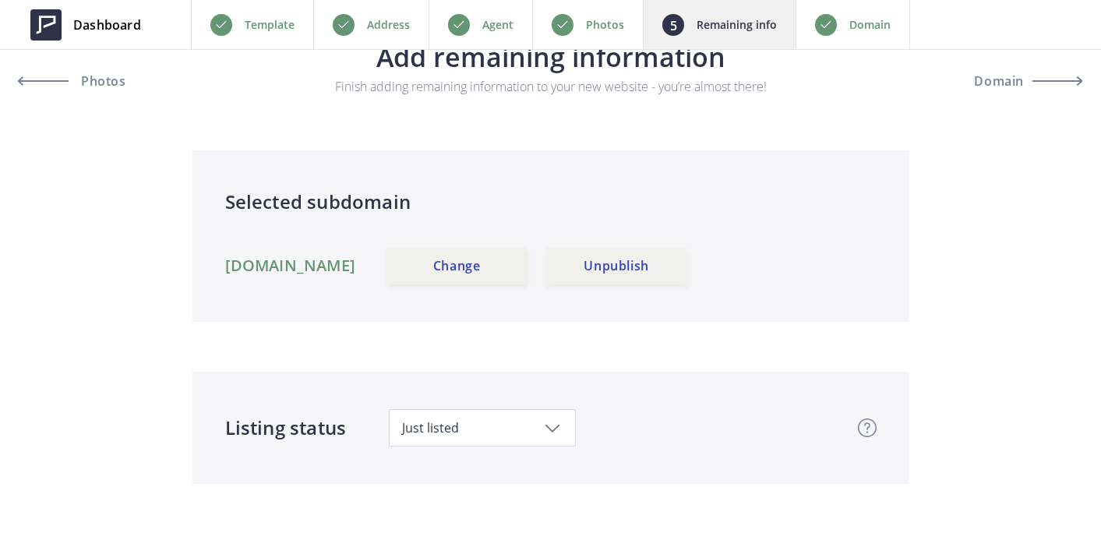
type input "The Ultimate Entertainer’s Home in Wynfield Estates"
click at [873, 7] on div "Domain" at bounding box center [853, 24] width 115 height 49
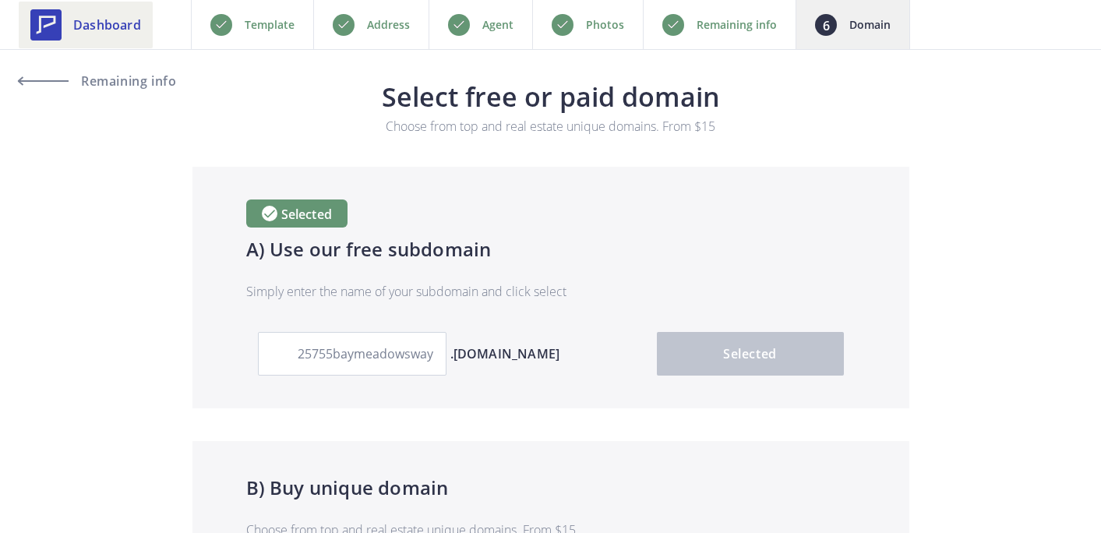
click at [94, 28] on span "Dashboard" at bounding box center [107, 25] width 68 height 19
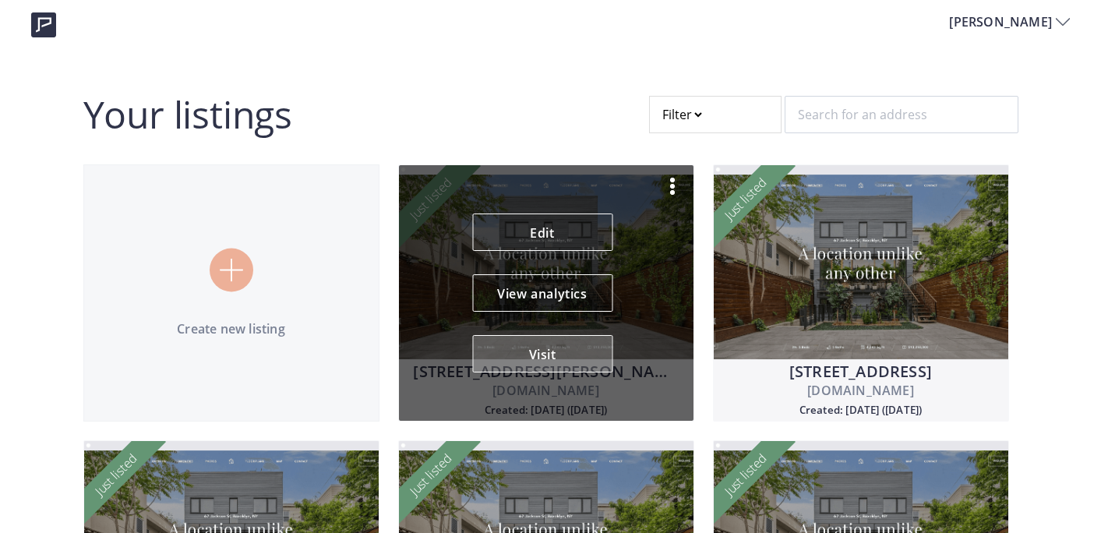
click at [539, 348] on button "Visit" at bounding box center [542, 353] width 140 height 37
